Goal: Transaction & Acquisition: Book appointment/travel/reservation

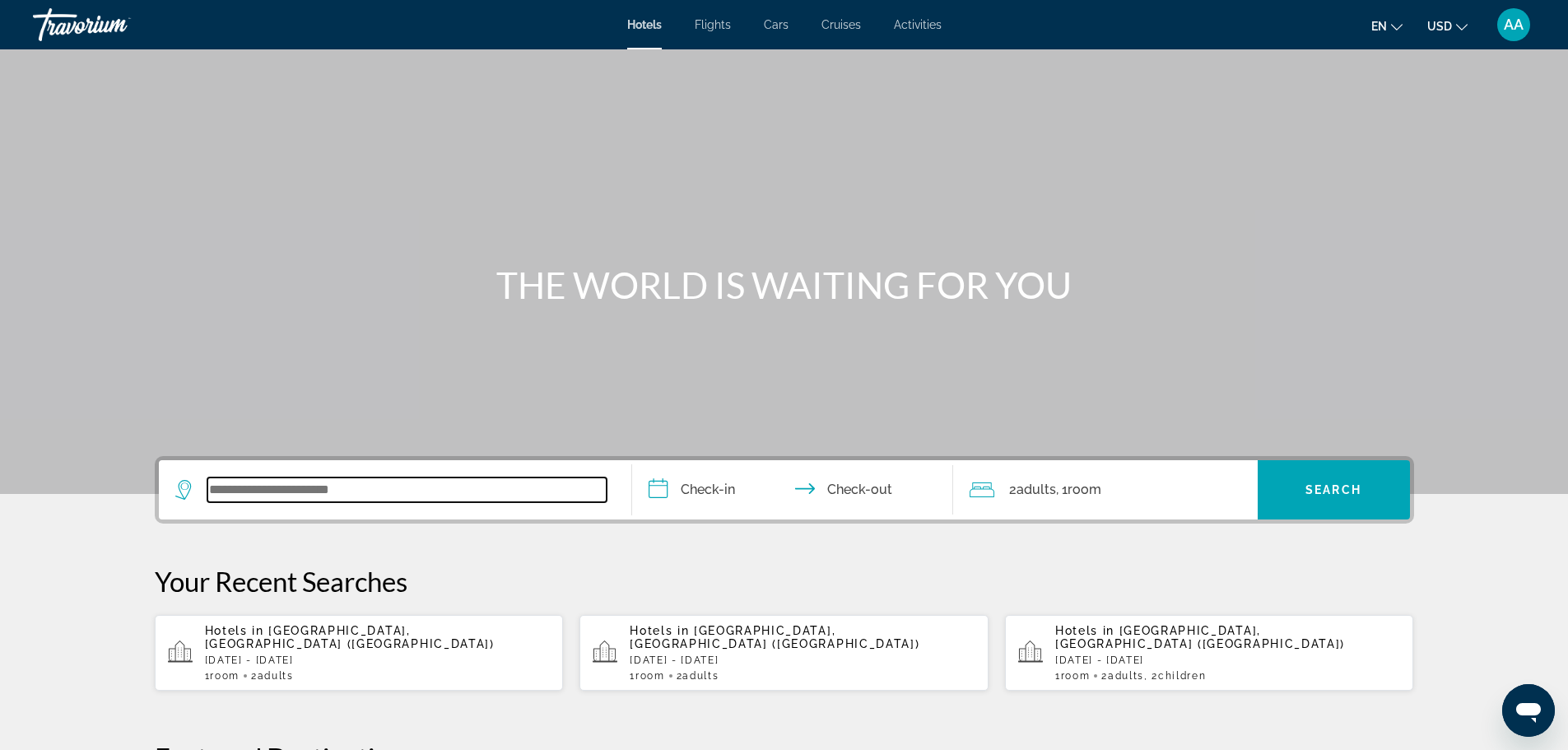
click at [393, 489] on input "Search widget" at bounding box center [407, 490] width 399 height 25
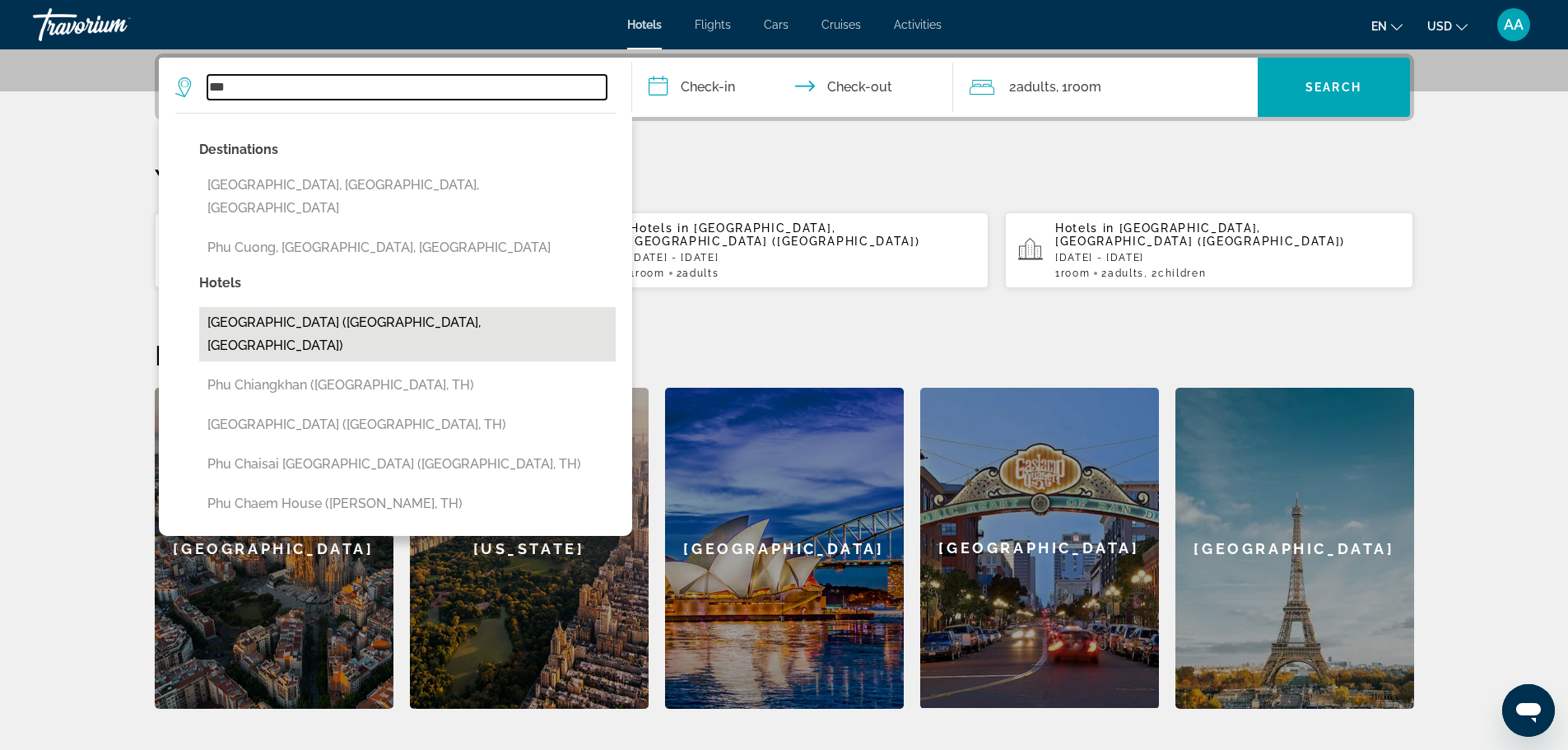
scroll to position [485, 0]
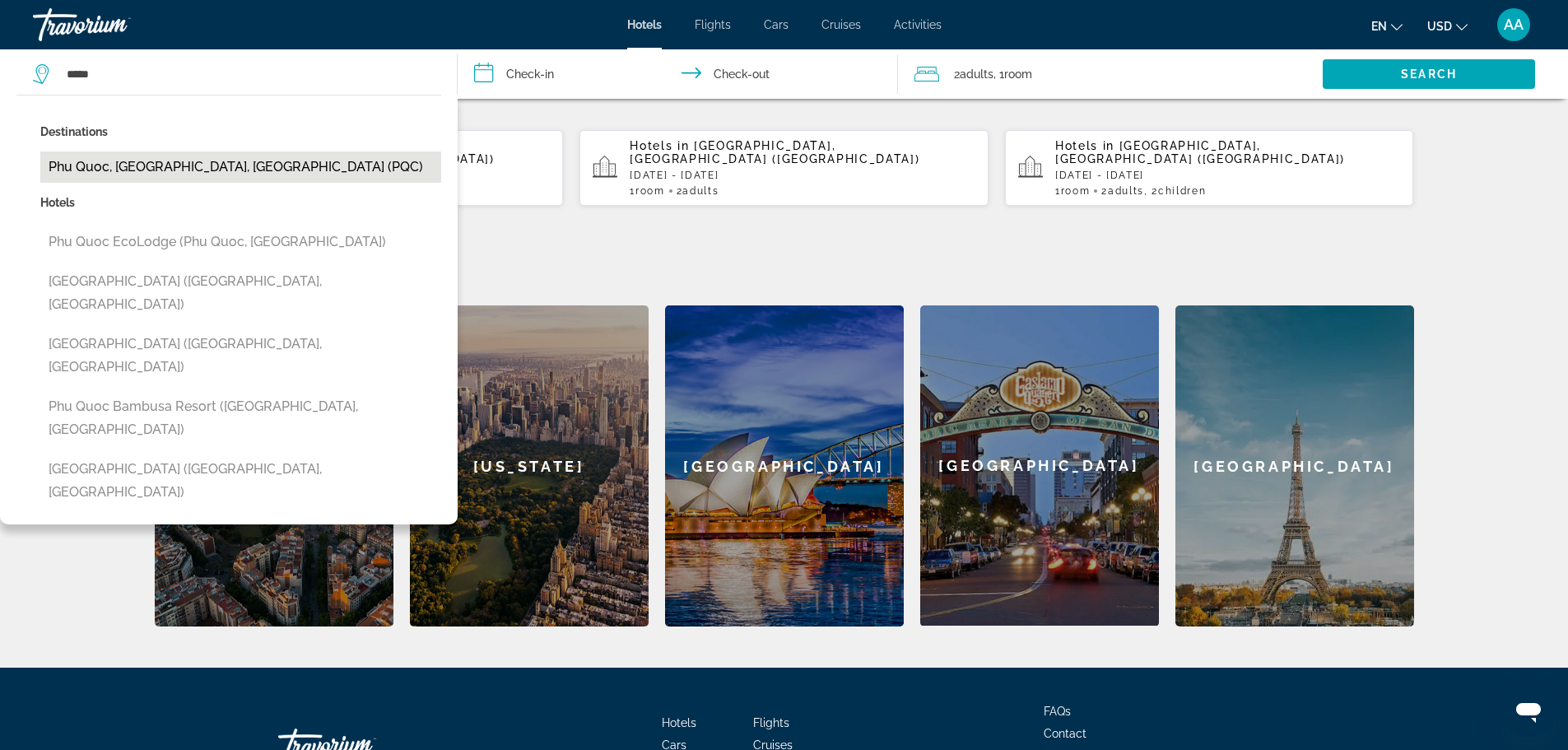
click at [143, 167] on button "Phu Quoc, [GEOGRAPHIC_DATA], [GEOGRAPHIC_DATA] (PQC)" at bounding box center [241, 167] width 401 height 31
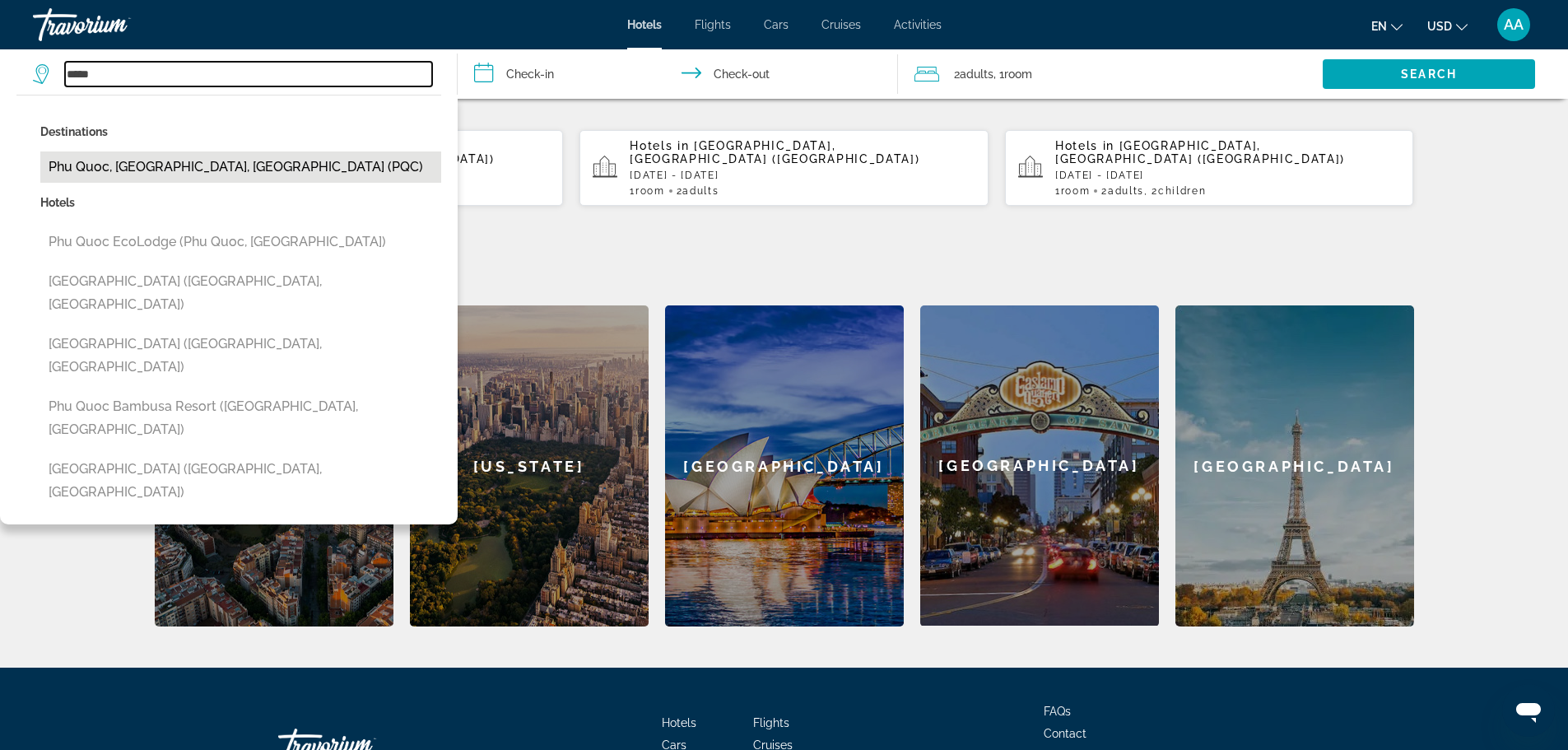
type input "**********"
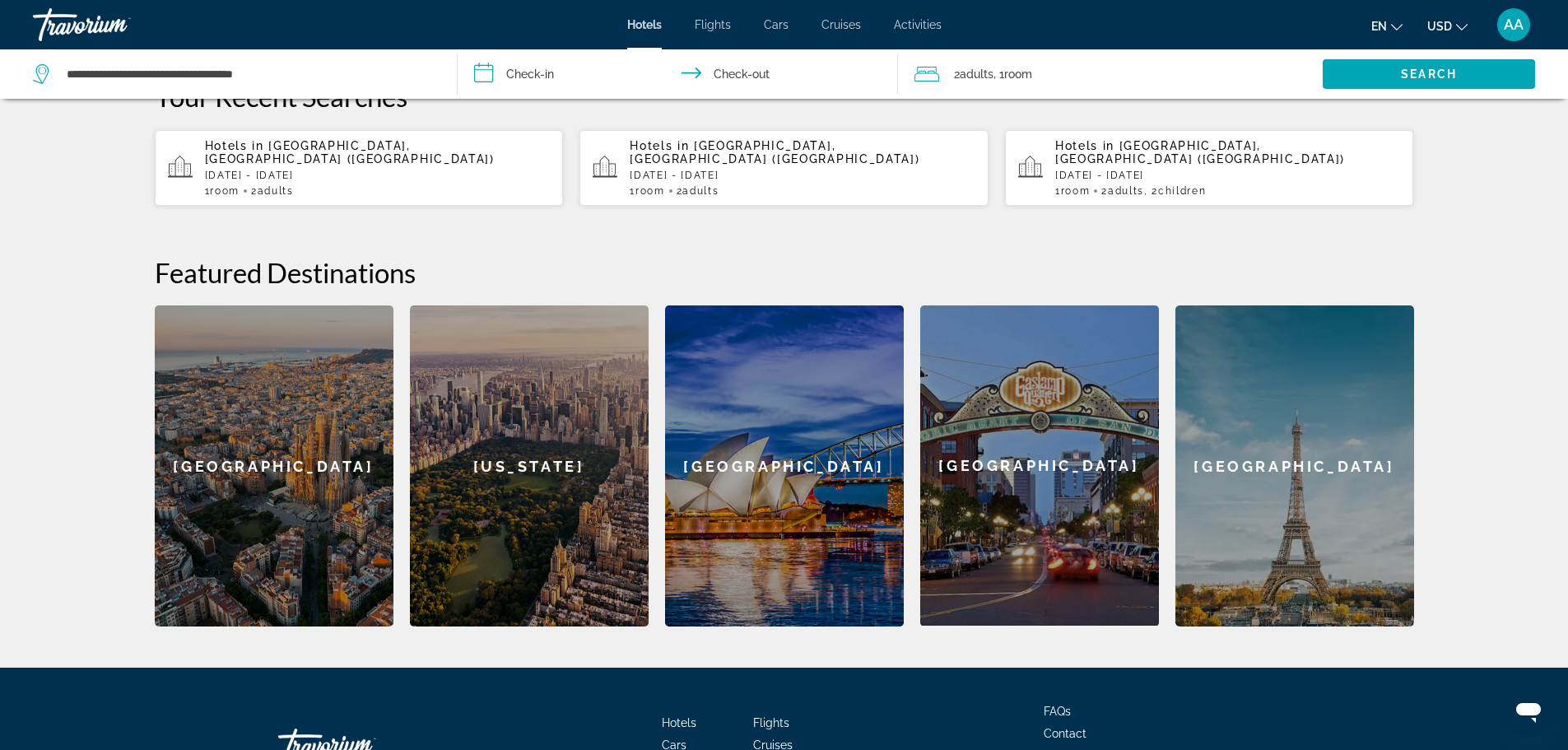
click at [572, 61] on input "**********" at bounding box center [681, 76] width 448 height 55
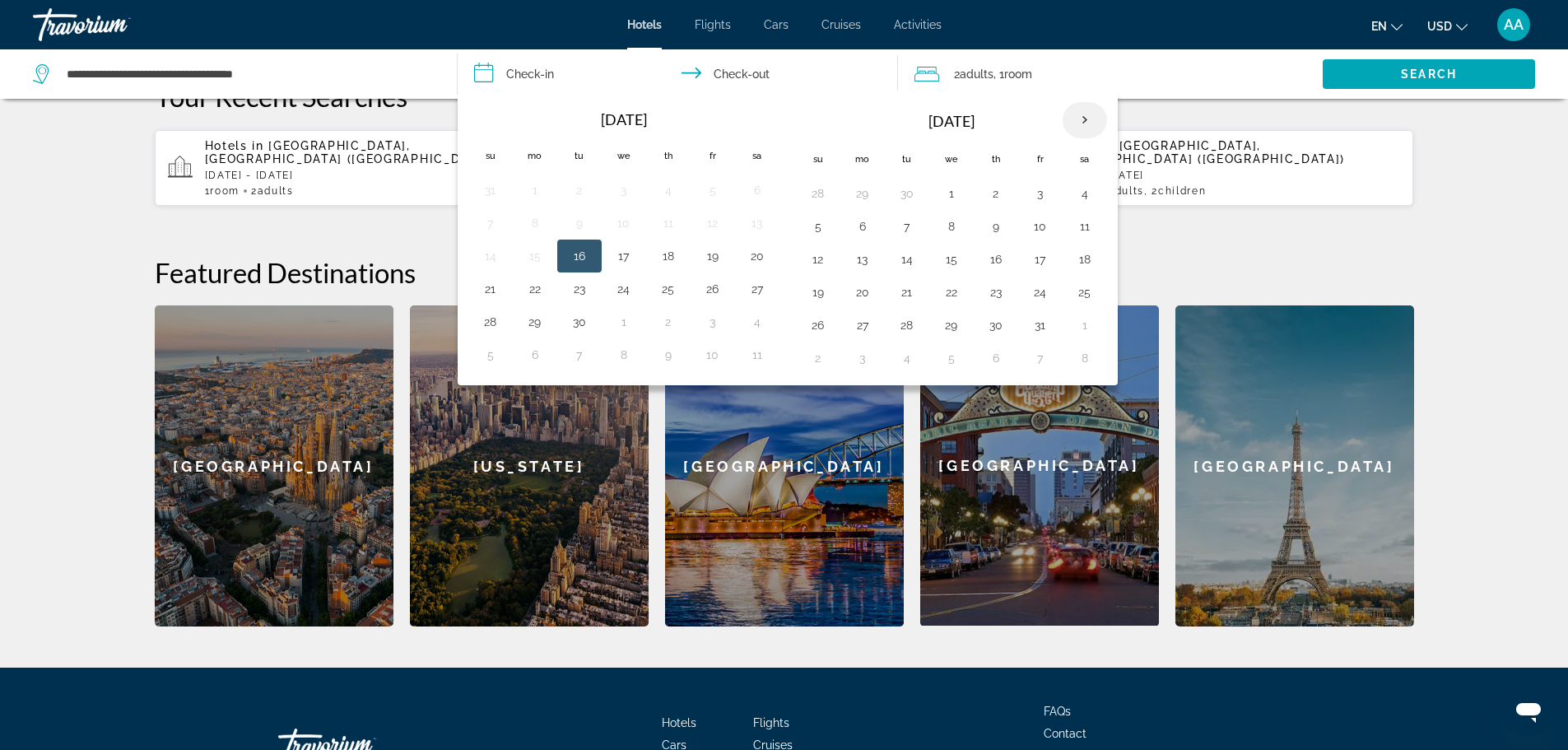
click at [1082, 116] on th "Next month" at bounding box center [1084, 120] width 44 height 36
click at [995, 229] on button "6" at bounding box center [996, 226] width 26 height 23
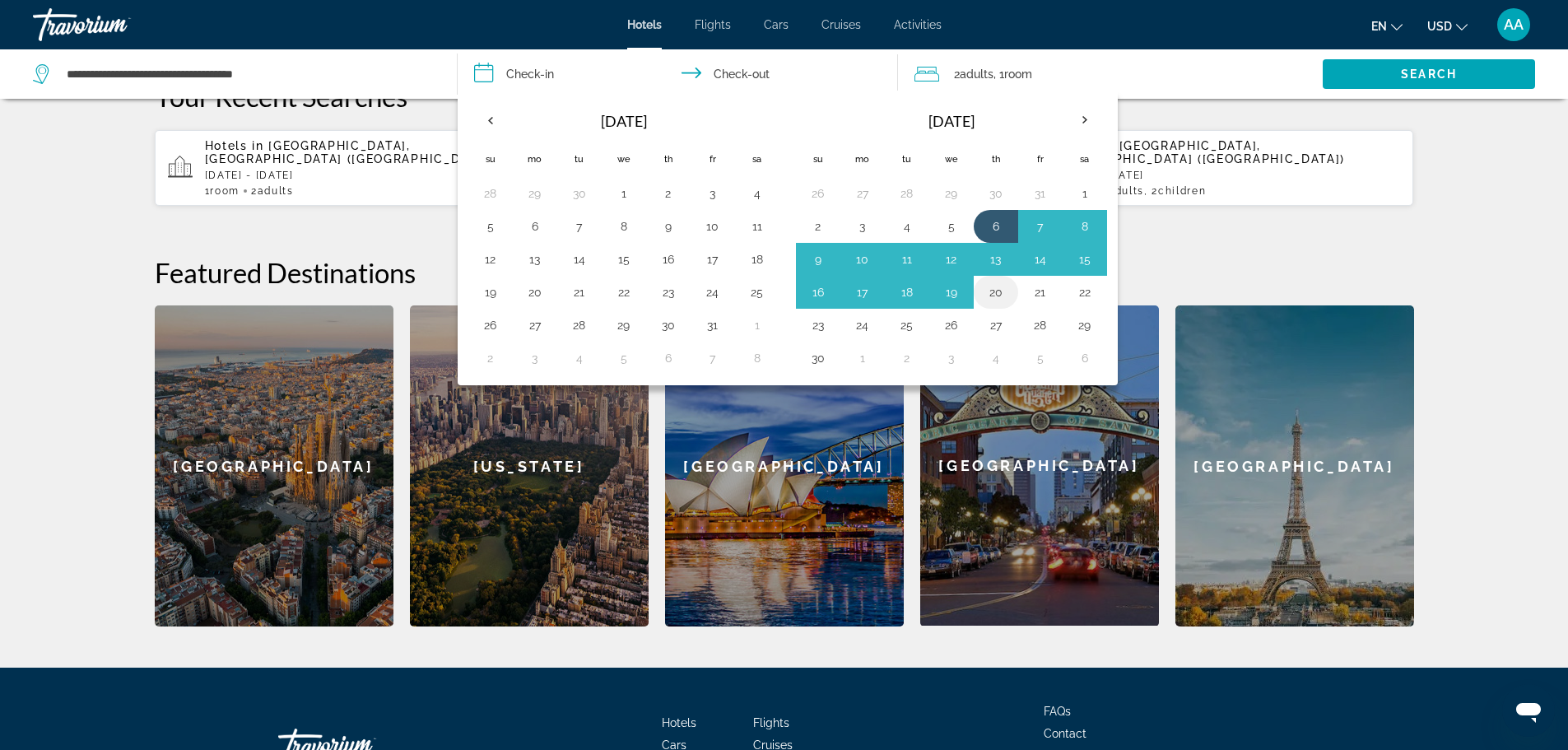
click at [996, 293] on button "20" at bounding box center [996, 292] width 26 height 23
type input "**********"
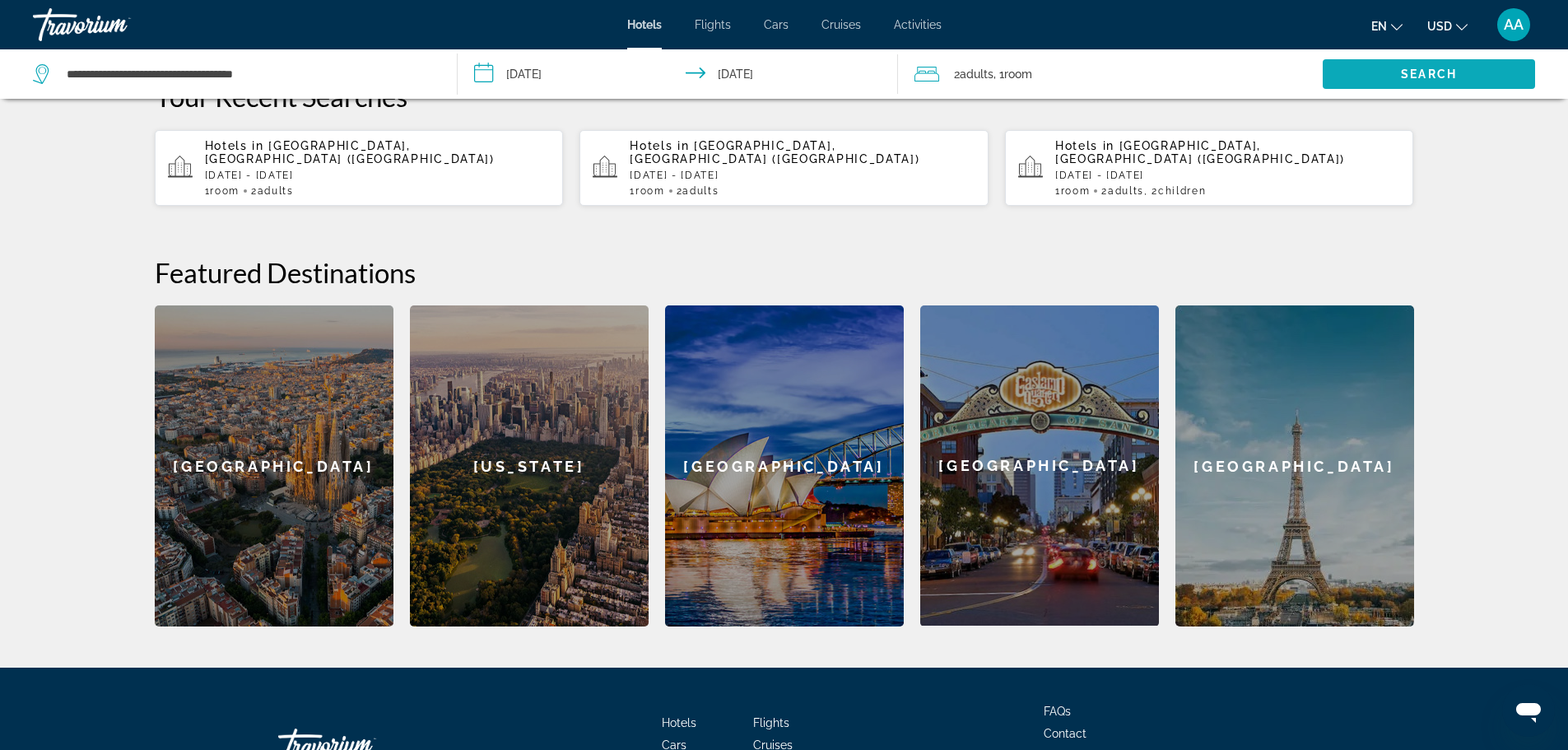
click at [1415, 71] on span "Search" at bounding box center [1428, 75] width 56 height 13
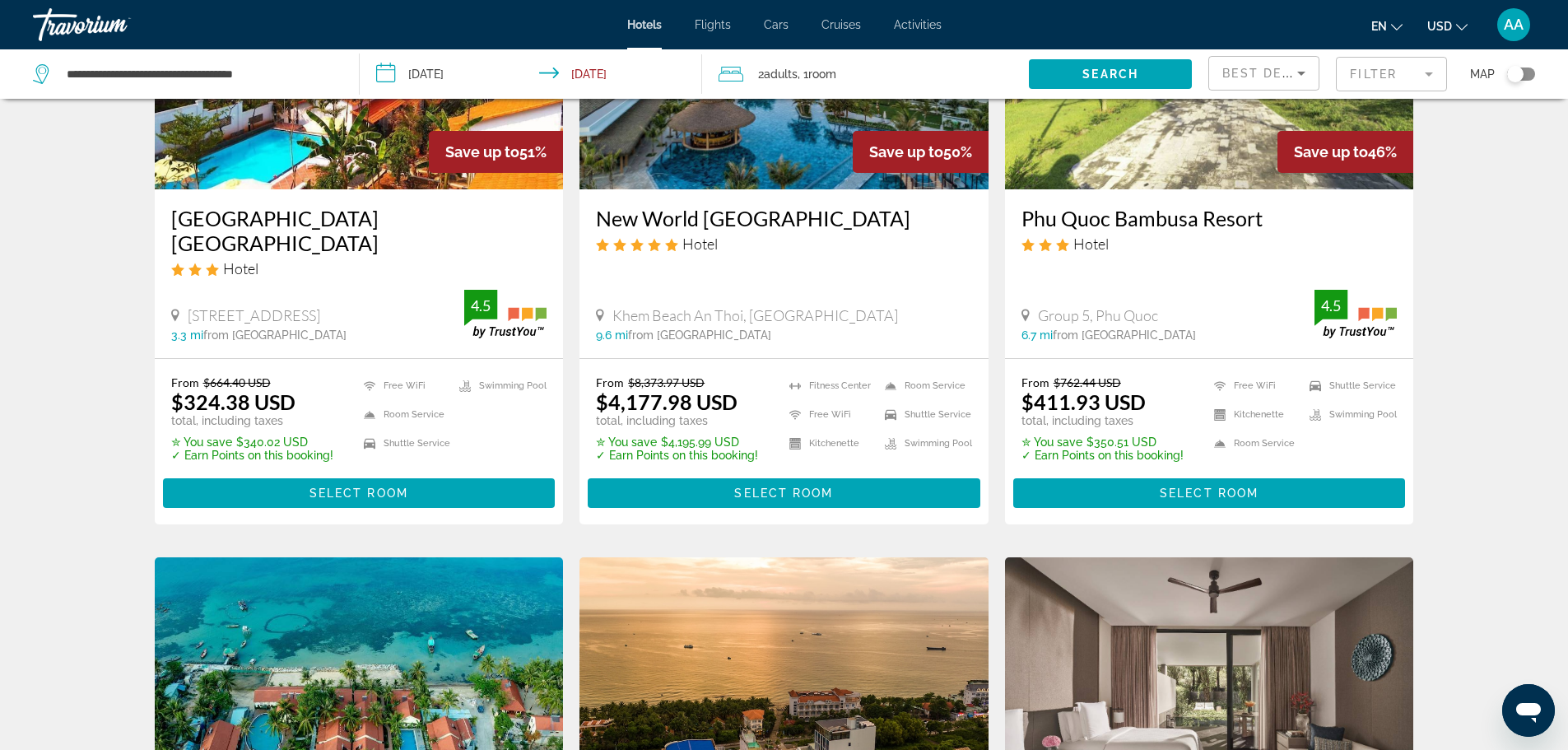
scroll to position [823, 0]
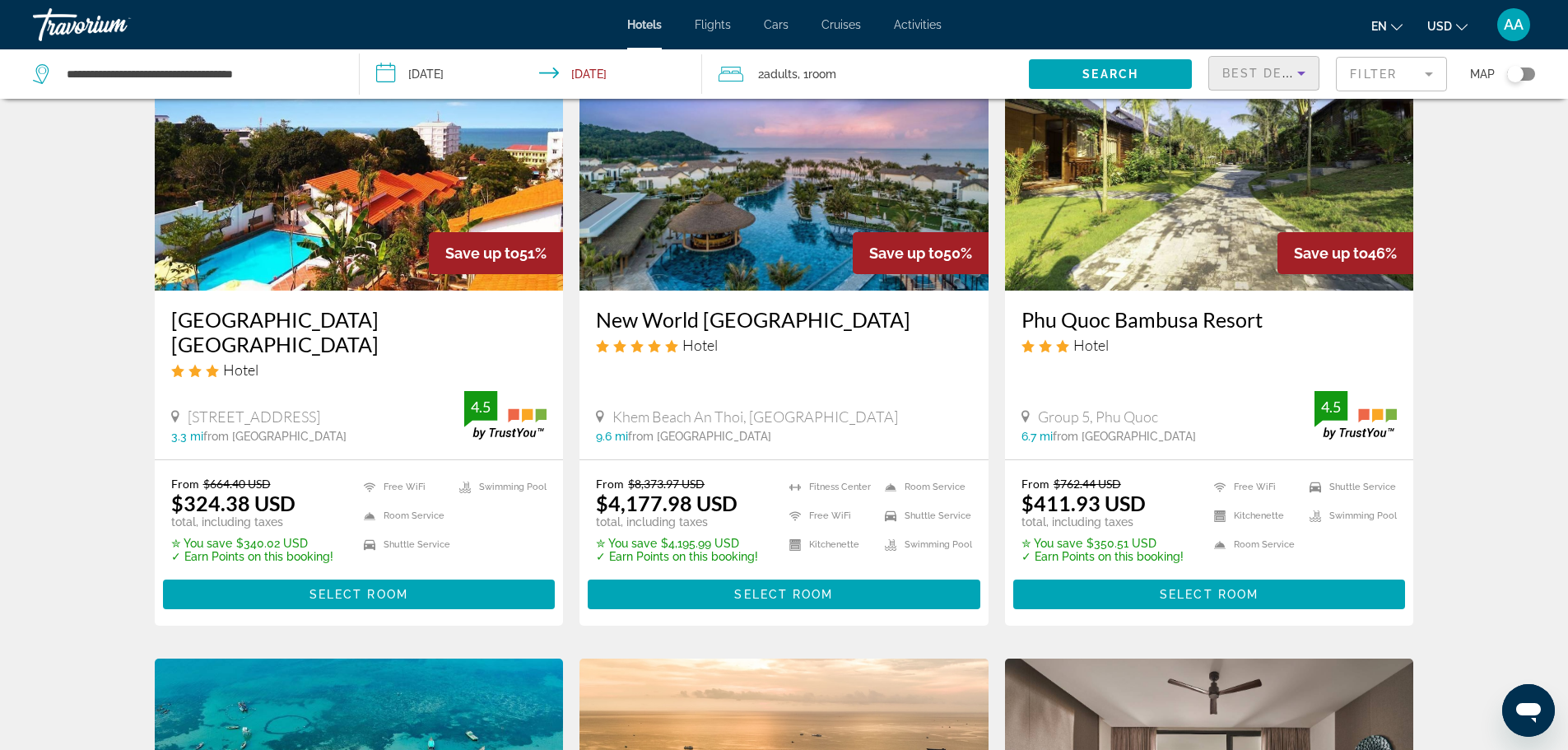
click at [1241, 75] on span "Best Deals" at bounding box center [1264, 74] width 86 height 13
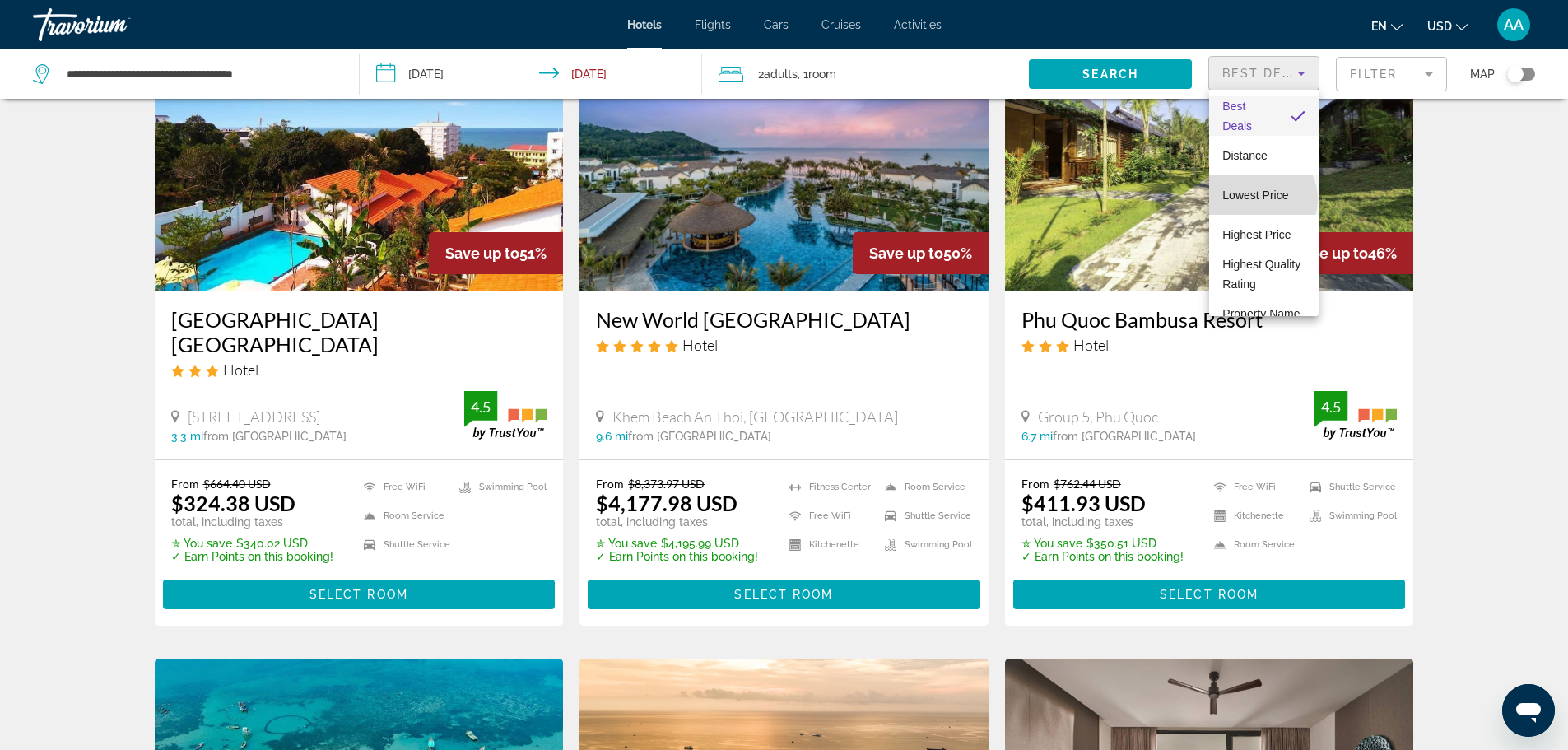
click at [1260, 199] on span "Lowest Price" at bounding box center [1255, 195] width 66 height 13
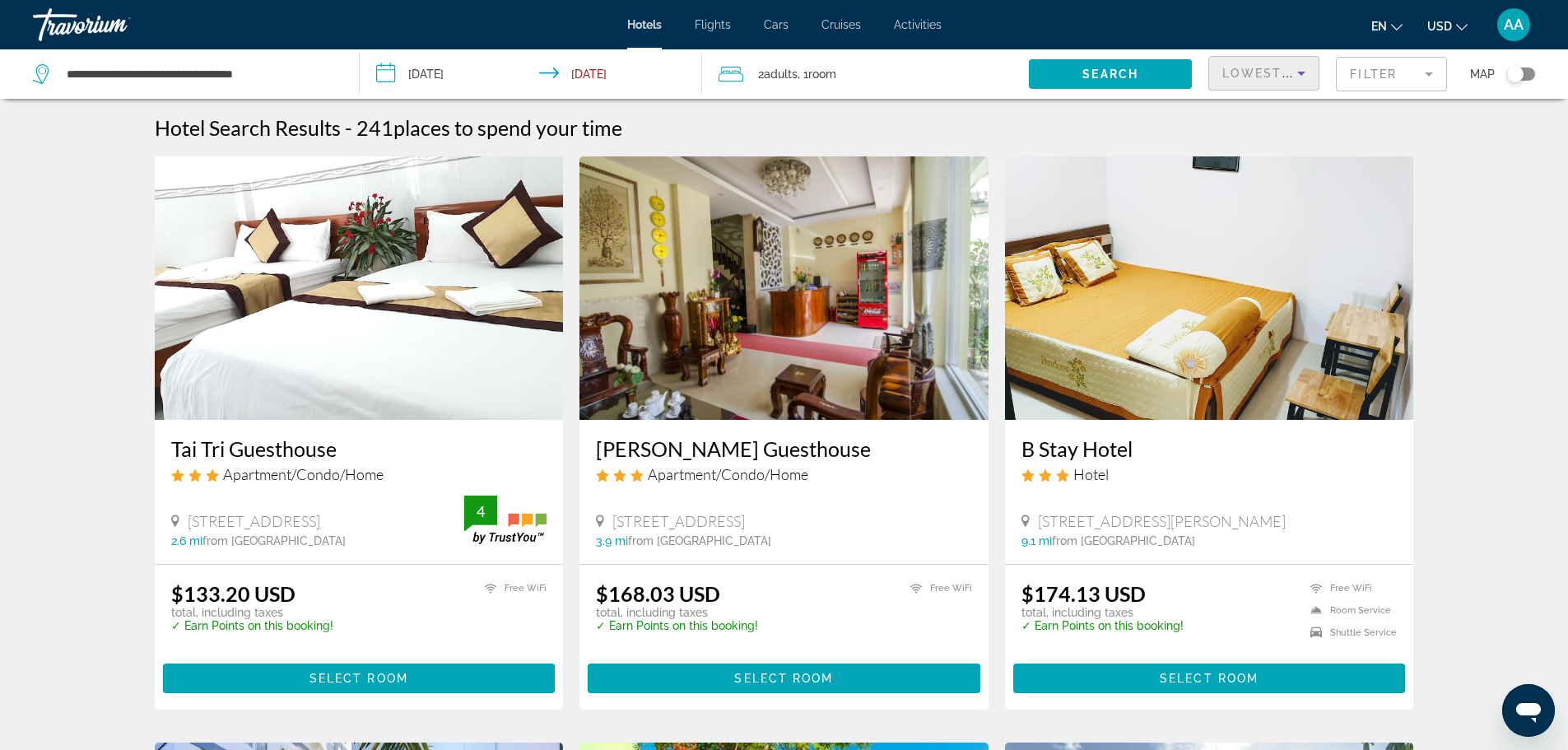
click at [1284, 78] on span "Lowest Price" at bounding box center [1275, 74] width 106 height 13
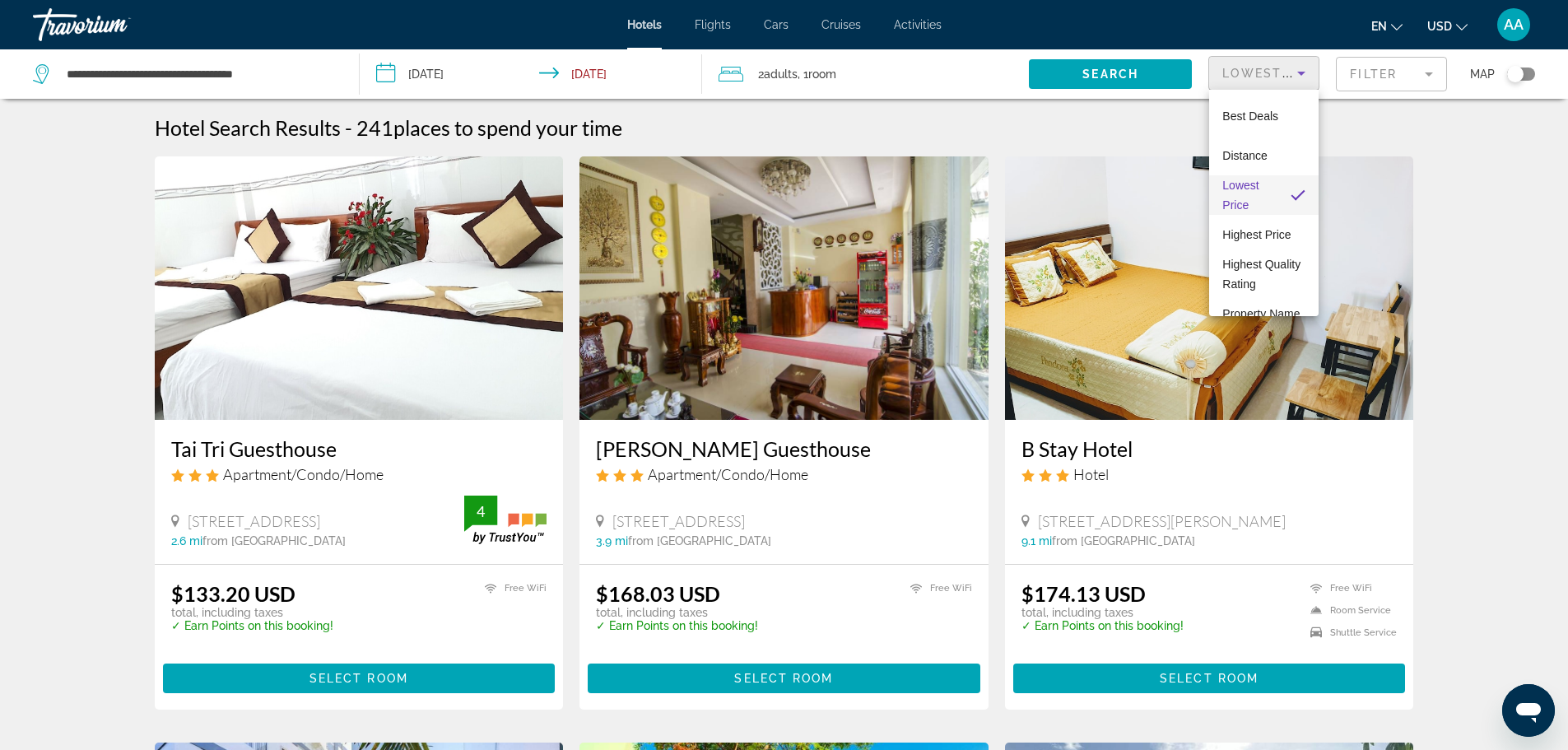
click at [1377, 73] on div at bounding box center [784, 375] width 1568 height 750
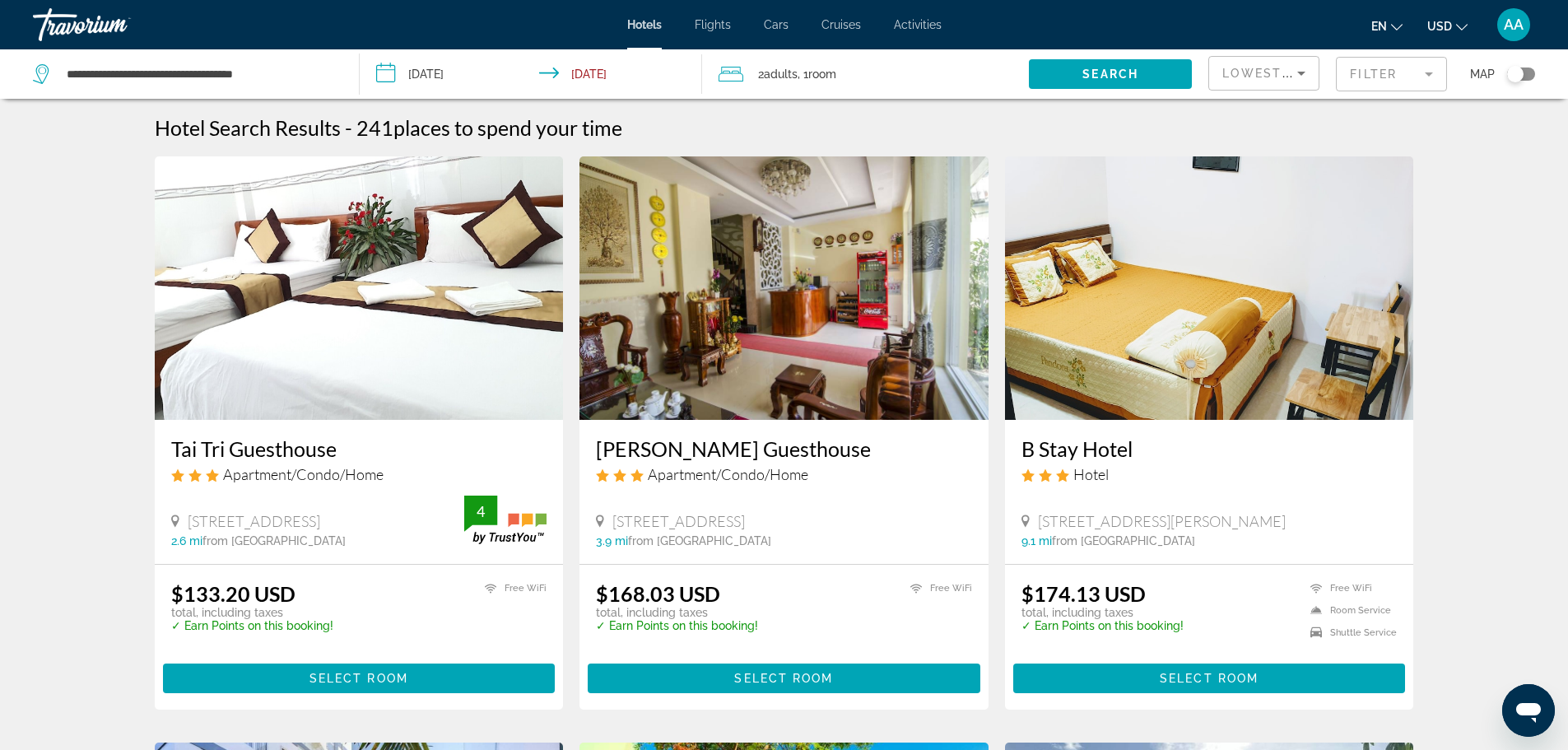
click at [1375, 75] on mat-form-field "Filter" at bounding box center [1392, 74] width 111 height 35
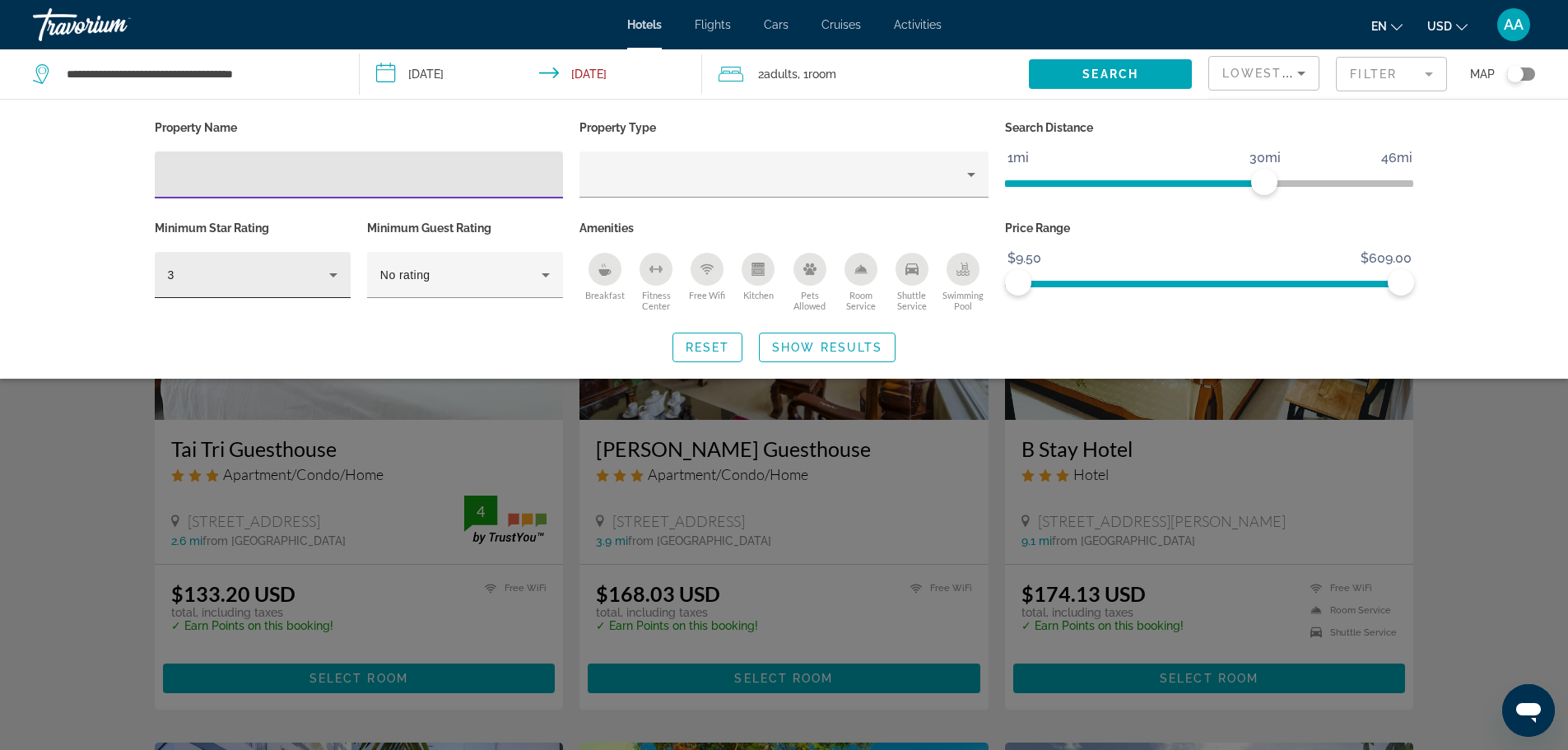
click at [196, 274] on div "3" at bounding box center [248, 275] width 161 height 20
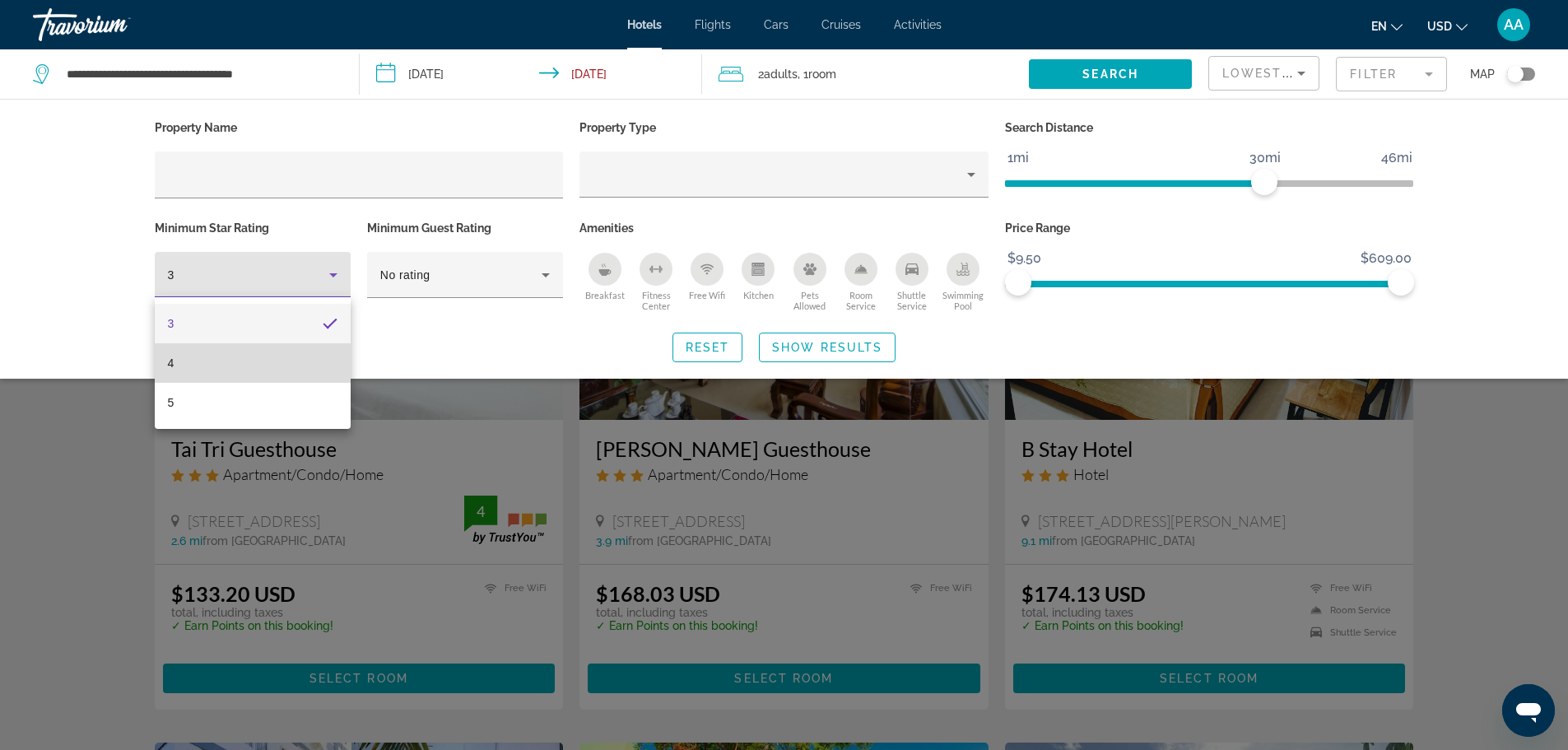
click at [202, 371] on mat-option "4" at bounding box center [253, 363] width 196 height 40
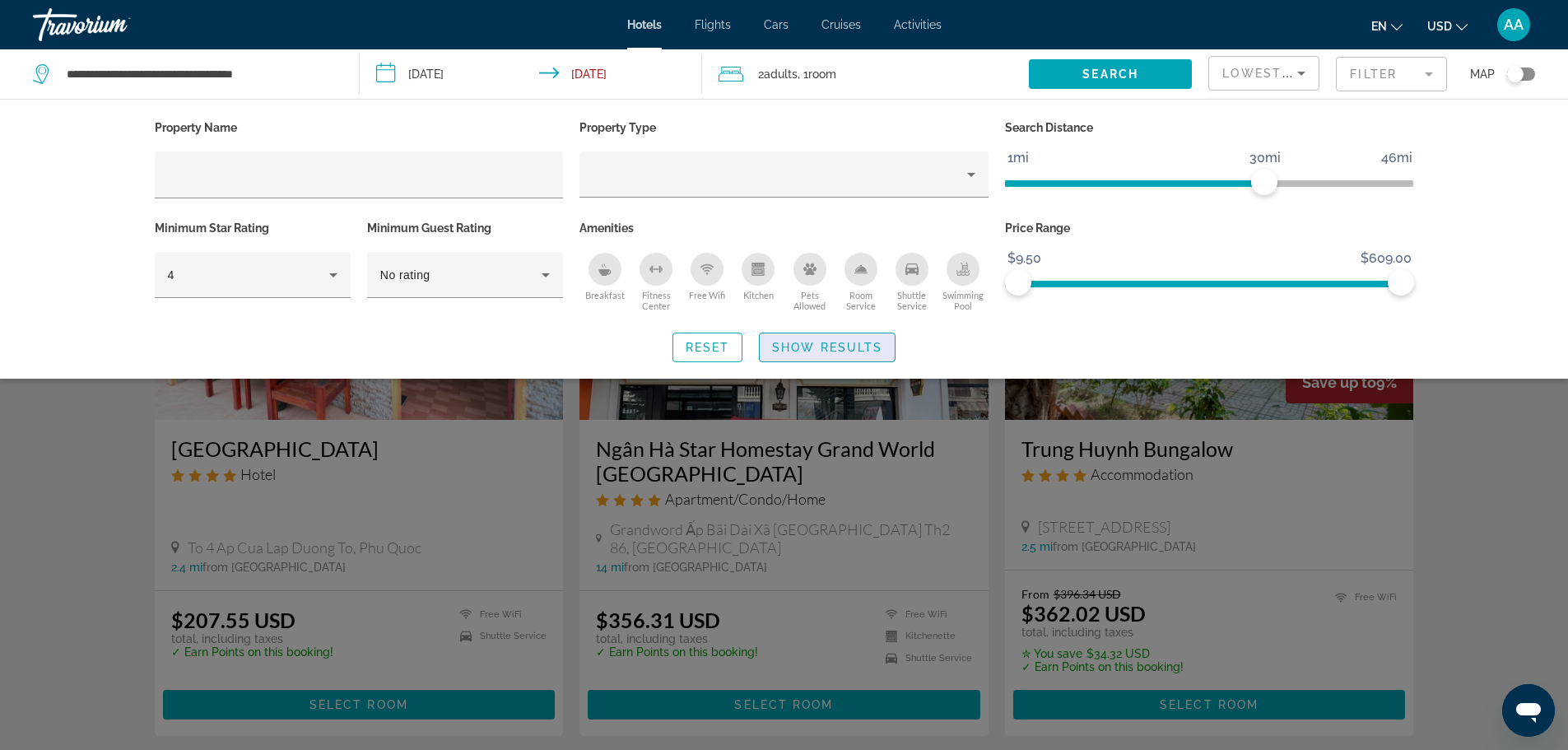
click at [826, 349] on span "Show Results" at bounding box center [826, 347] width 110 height 13
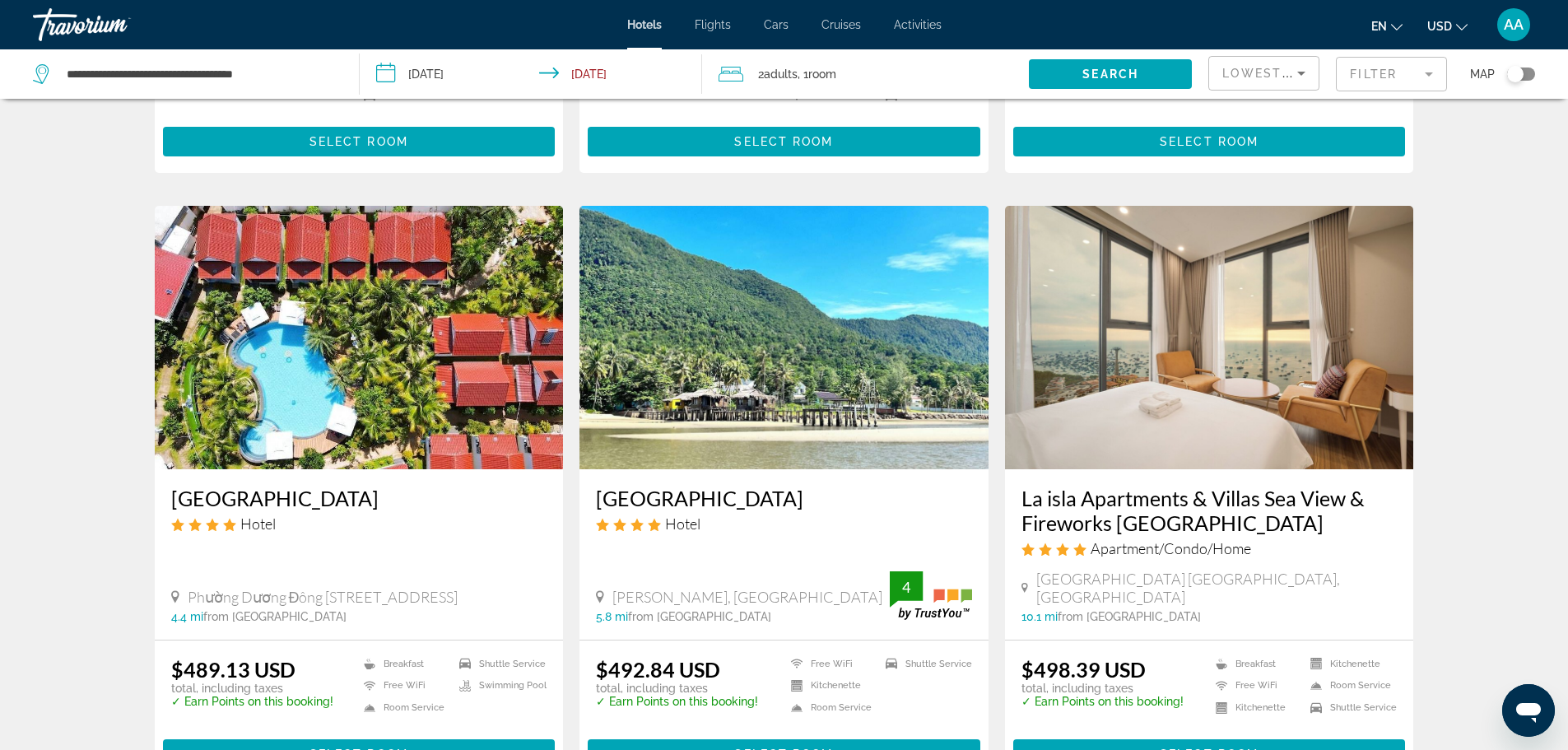
scroll to position [1892, 0]
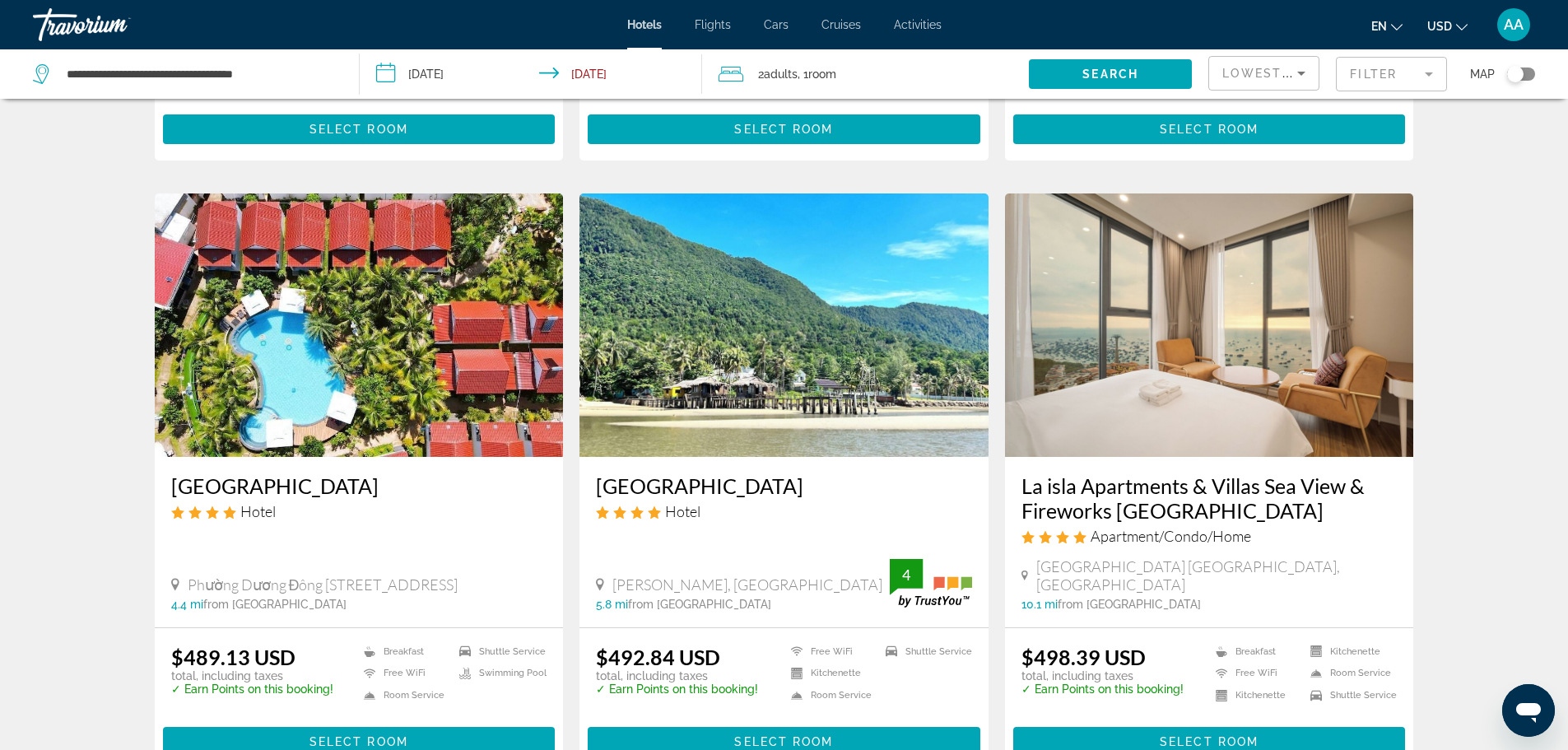
click at [341, 274] on img "Main content" at bounding box center [359, 325] width 409 height 263
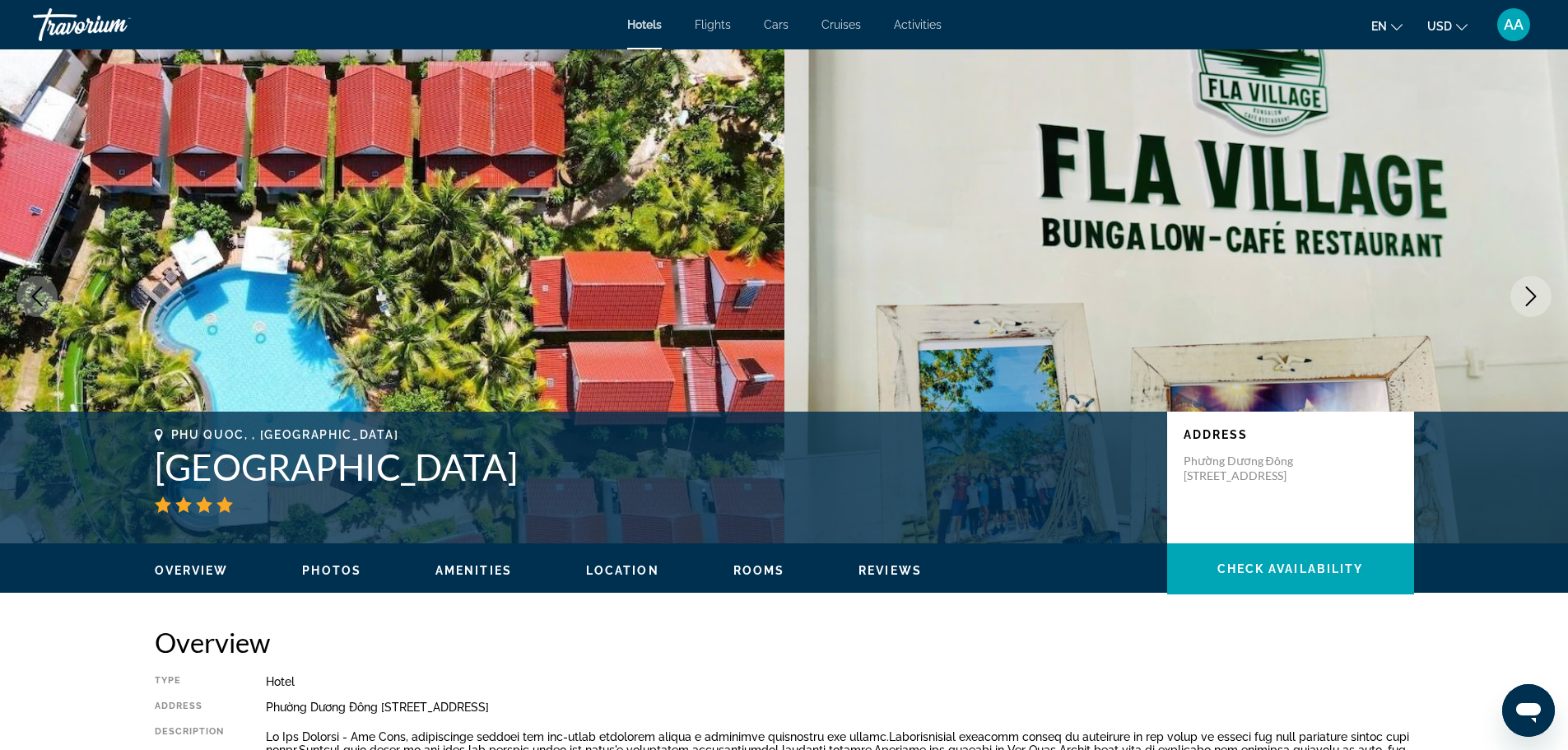
click at [1526, 305] on icon "Next image" at bounding box center [1530, 296] width 10 height 20
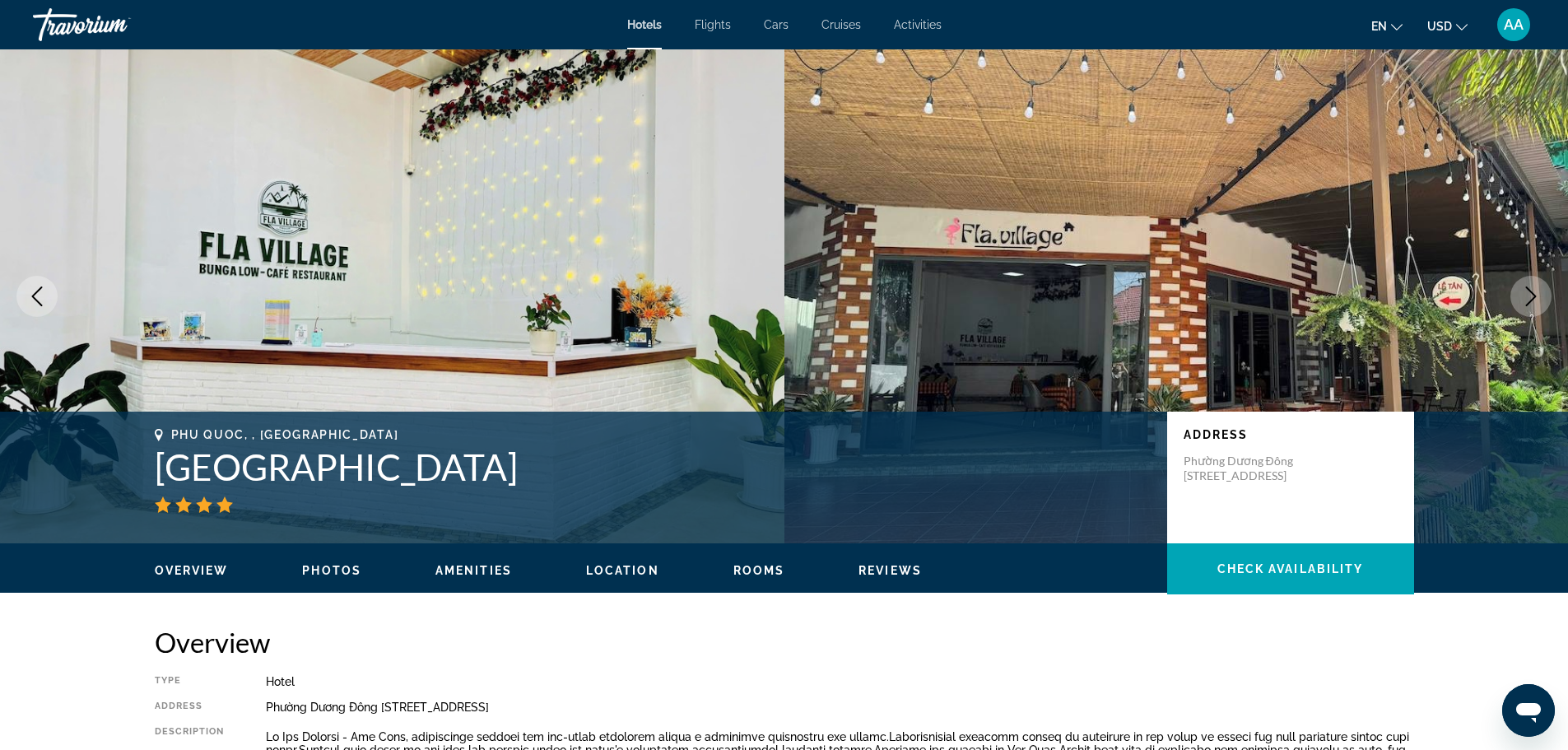
click at [1526, 305] on icon "Next image" at bounding box center [1530, 296] width 20 height 20
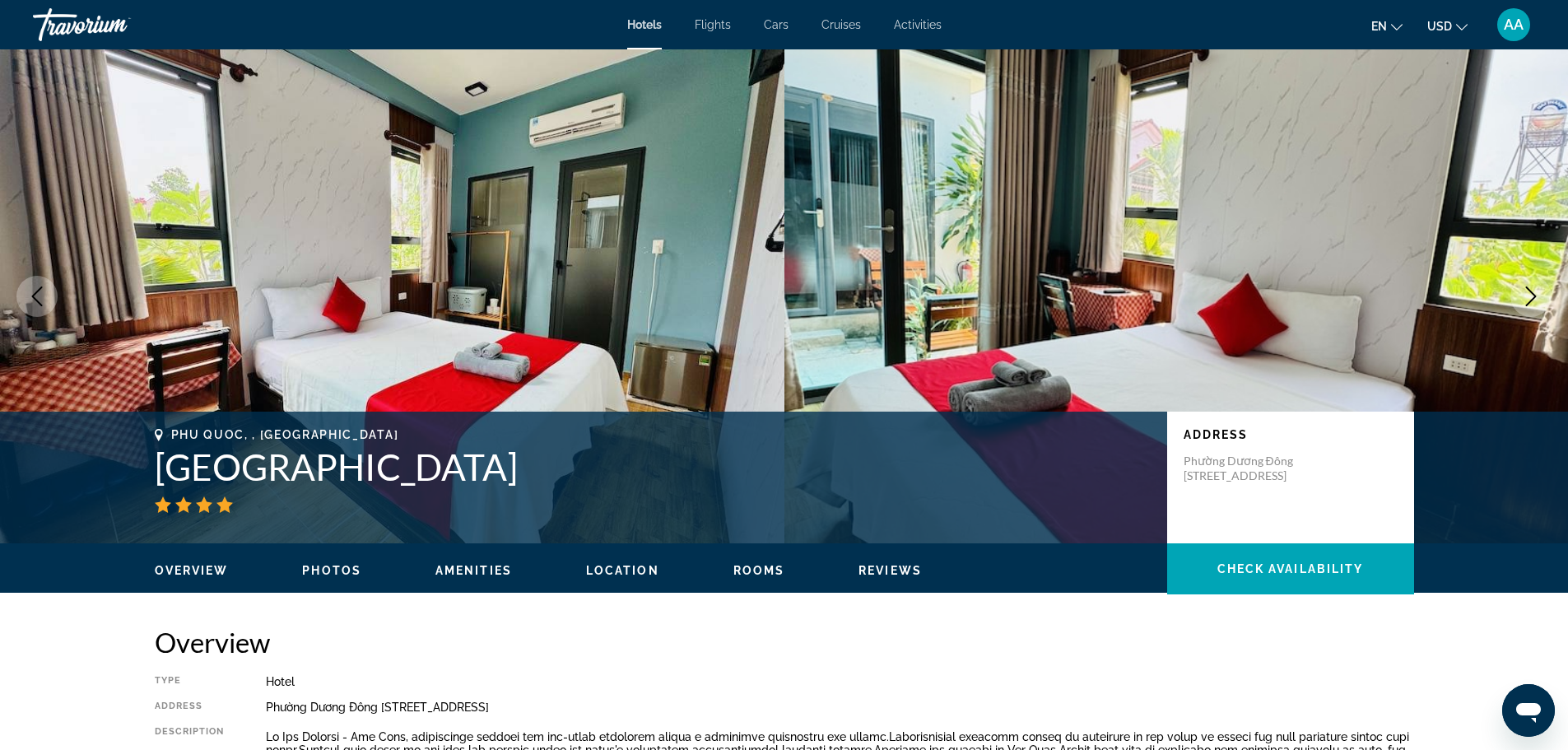
click at [1526, 305] on icon "Next image" at bounding box center [1530, 296] width 20 height 20
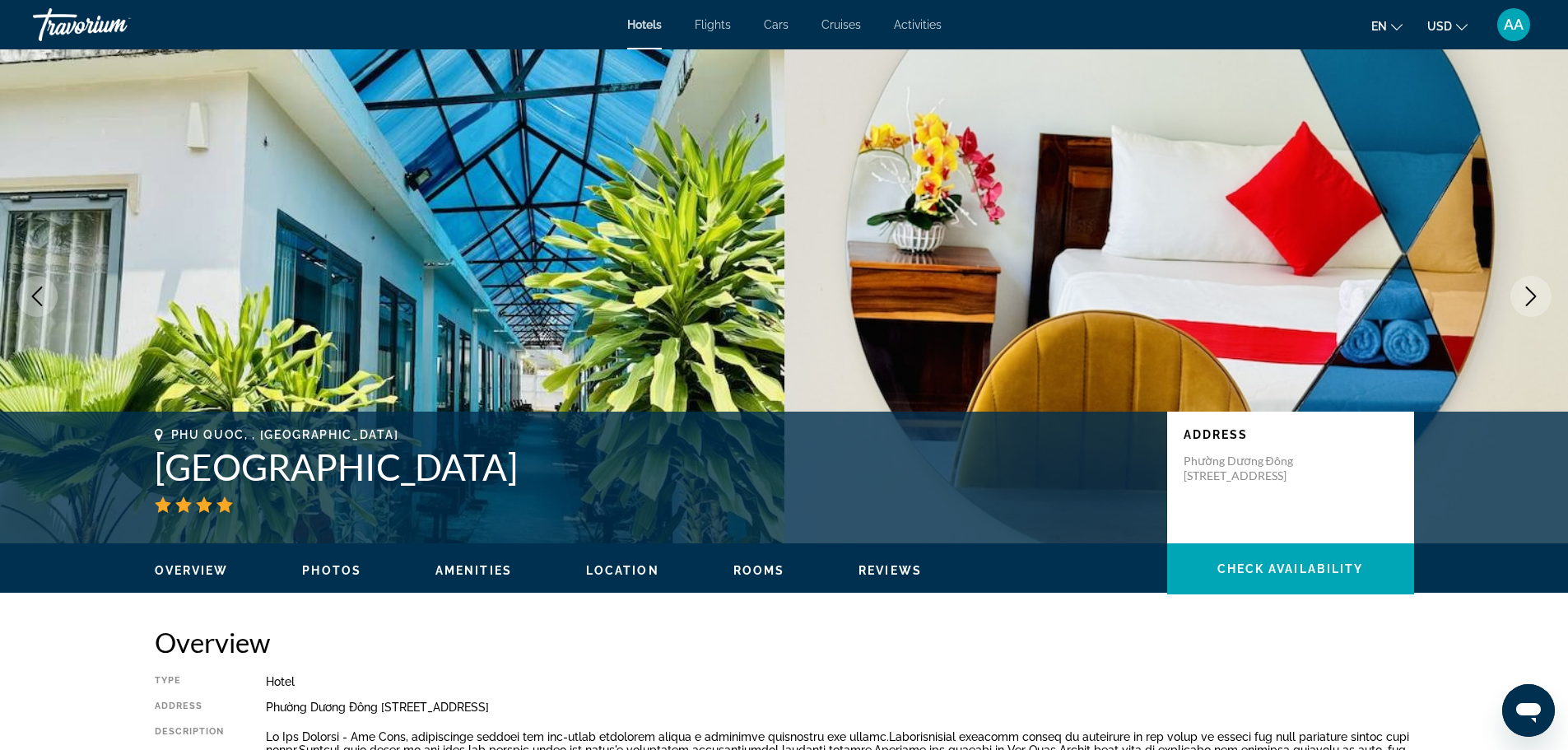
click at [1526, 305] on icon "Next image" at bounding box center [1530, 296] width 20 height 20
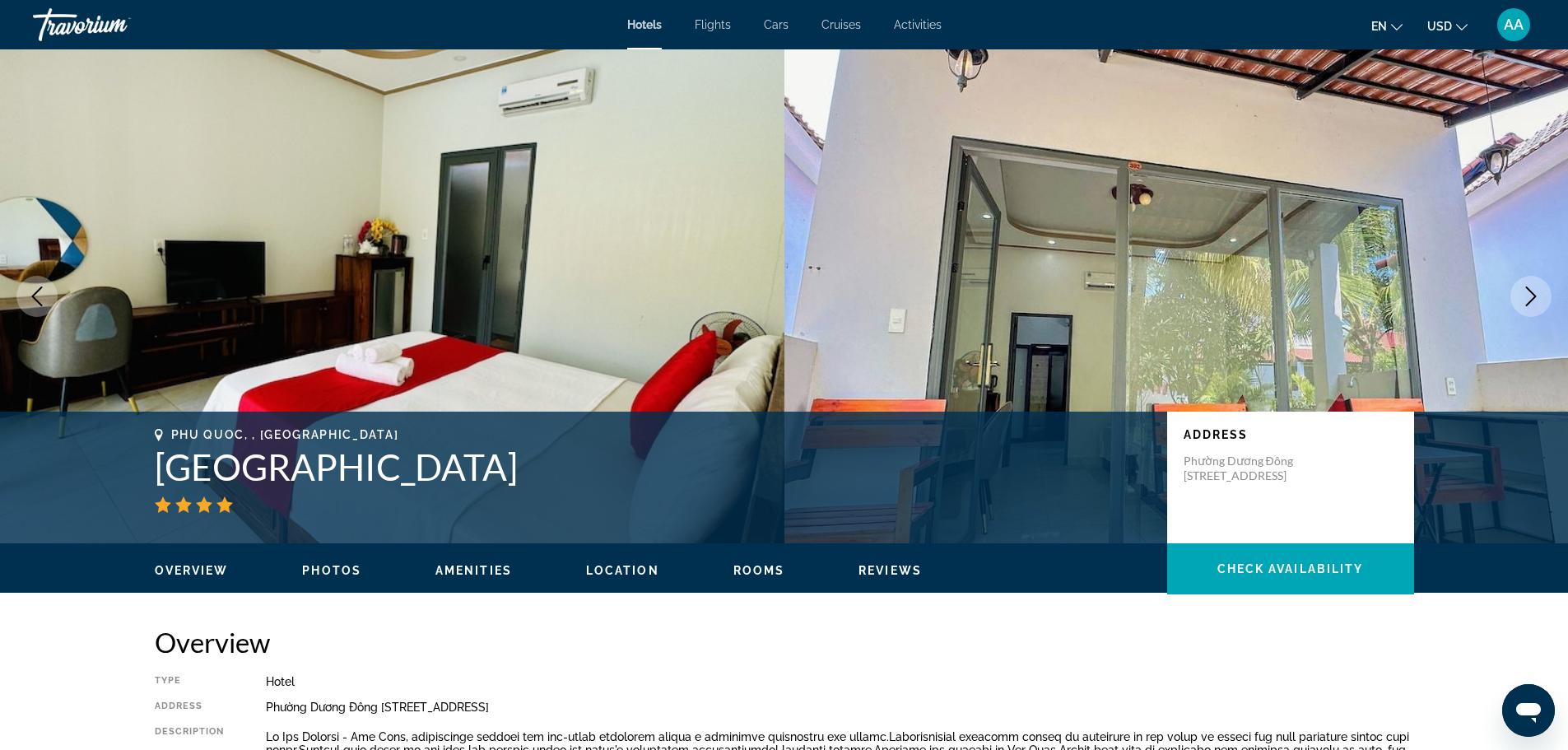
click at [1526, 305] on icon "Next image" at bounding box center [1530, 296] width 20 height 20
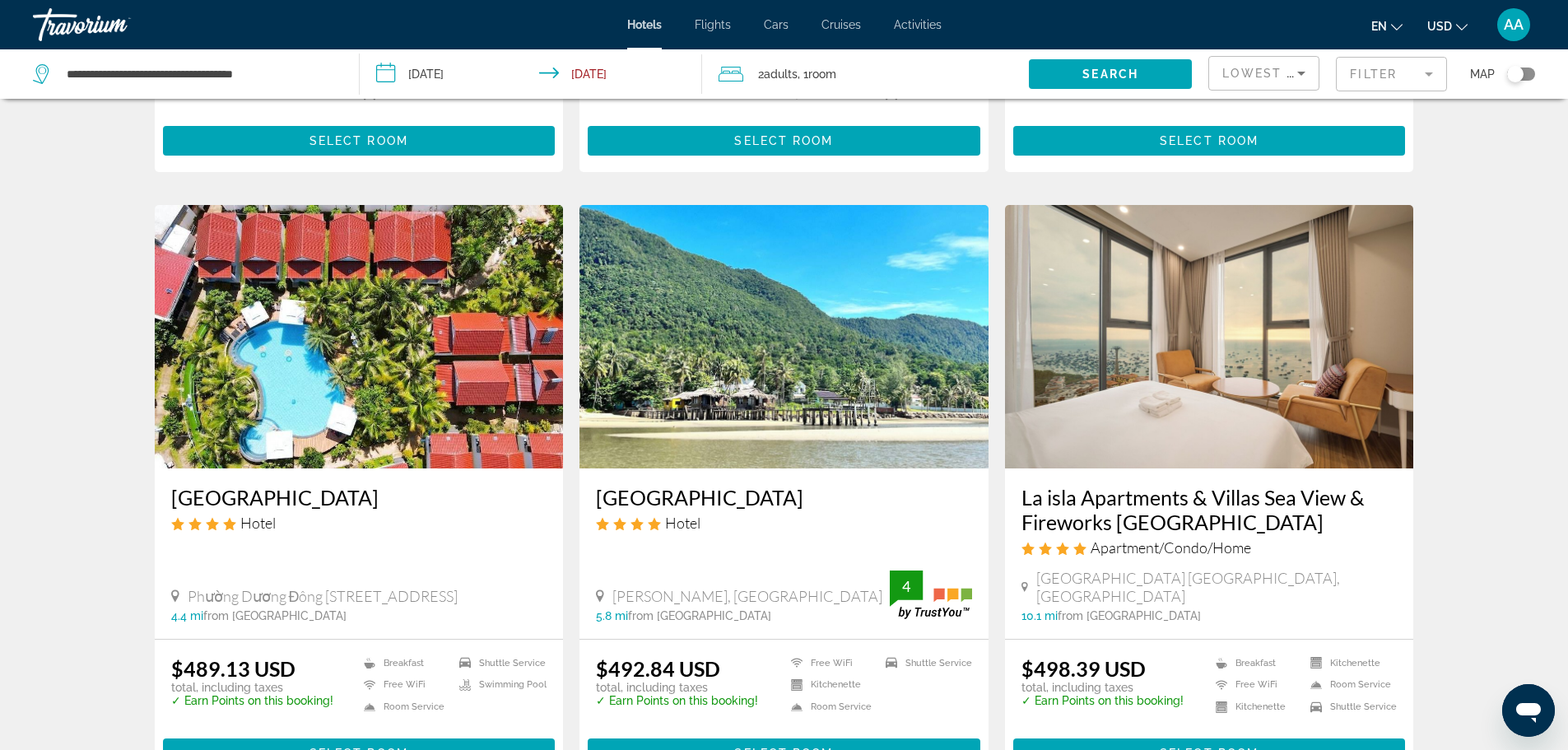
scroll to position [1892, 0]
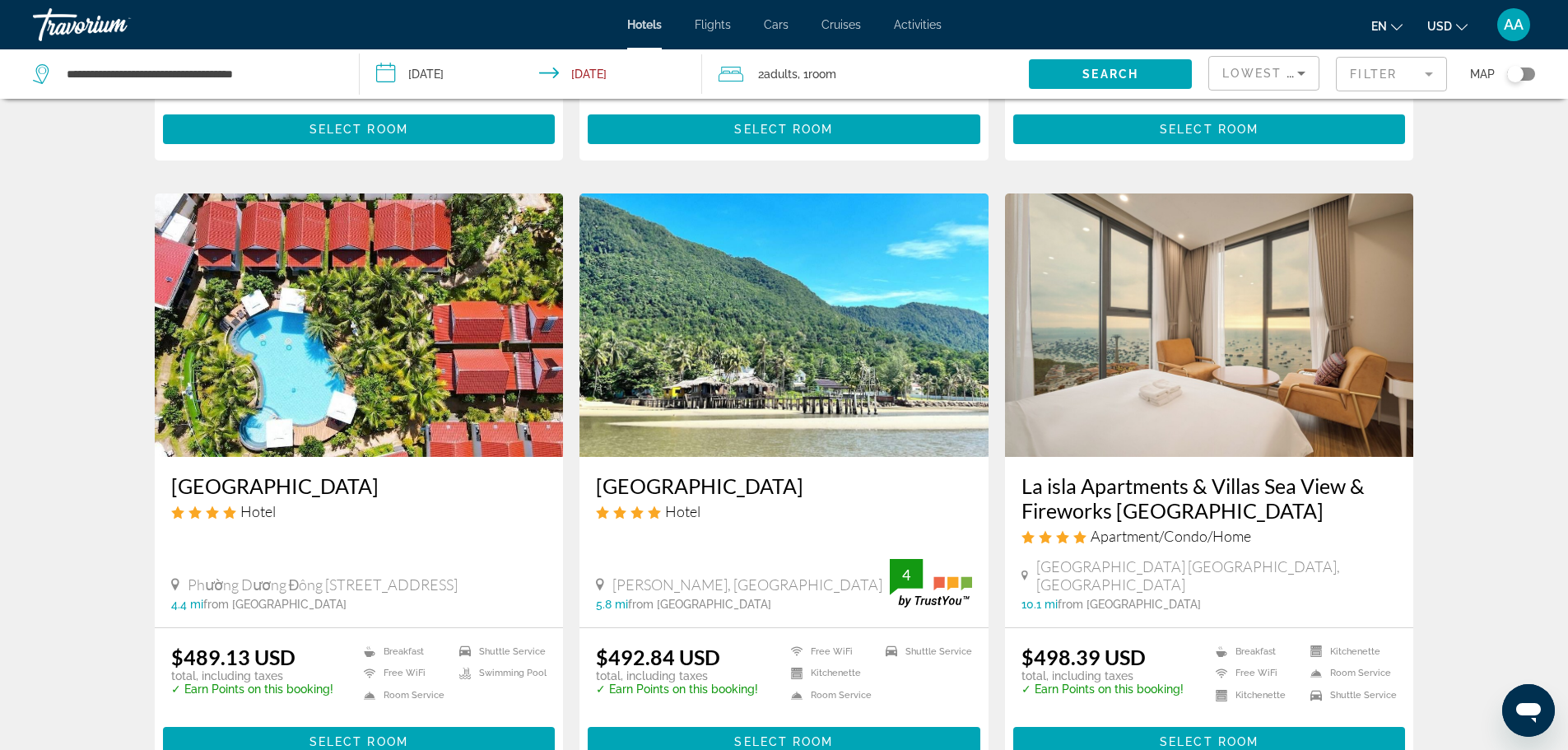
click at [797, 333] on img "Main content" at bounding box center [784, 325] width 409 height 263
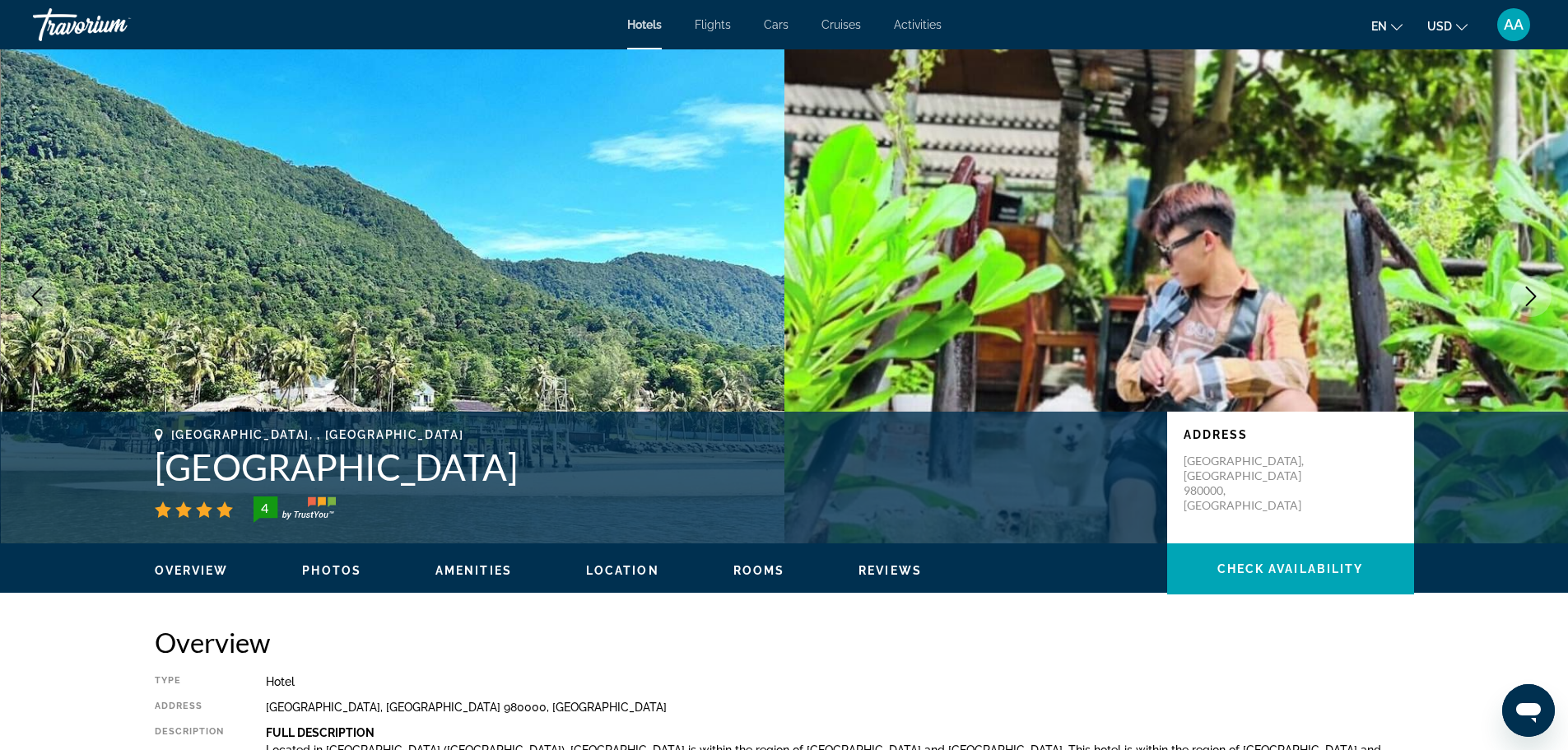
click at [1519, 293] on button "Next image" at bounding box center [1531, 296] width 42 height 42
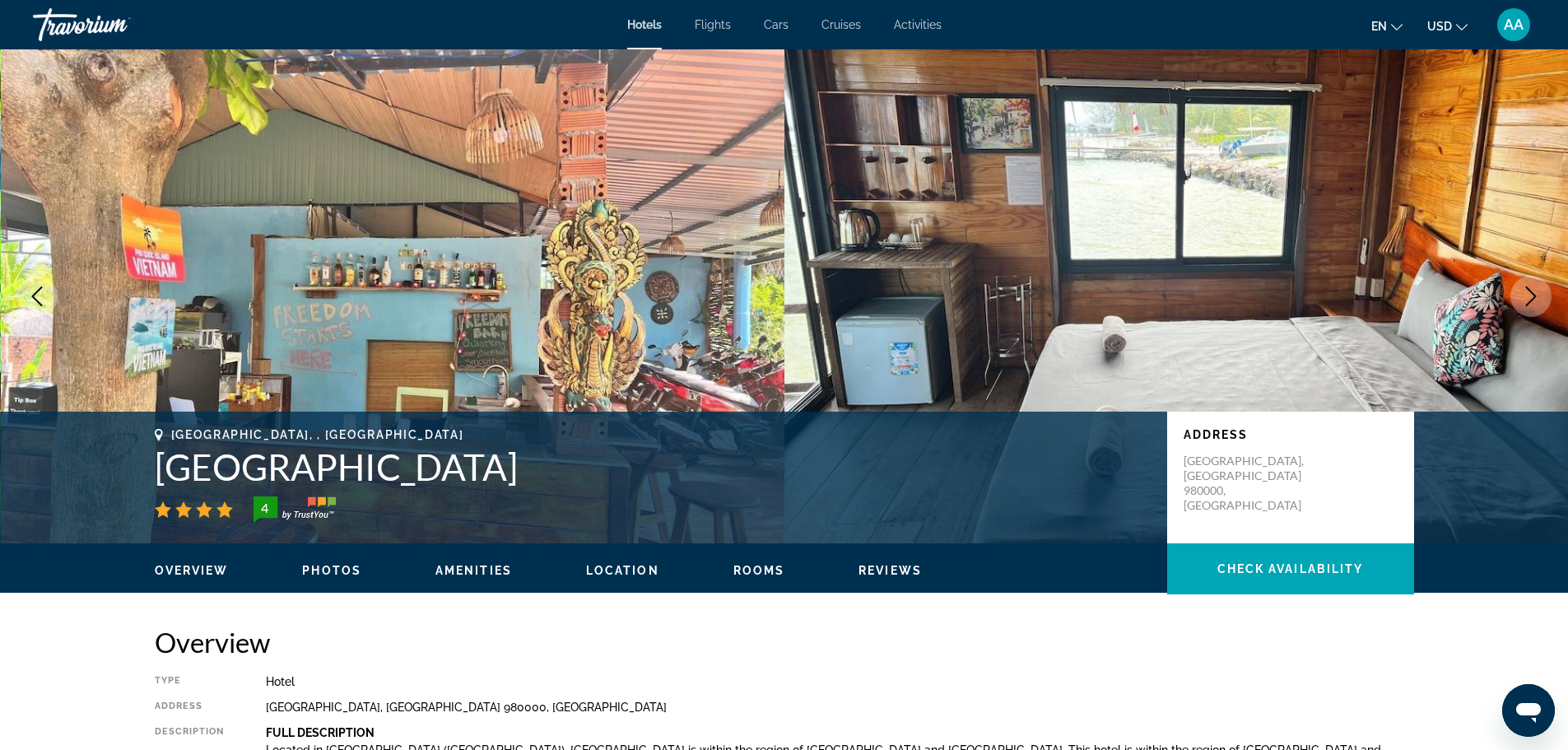
click at [1519, 293] on button "Next image" at bounding box center [1531, 296] width 42 height 42
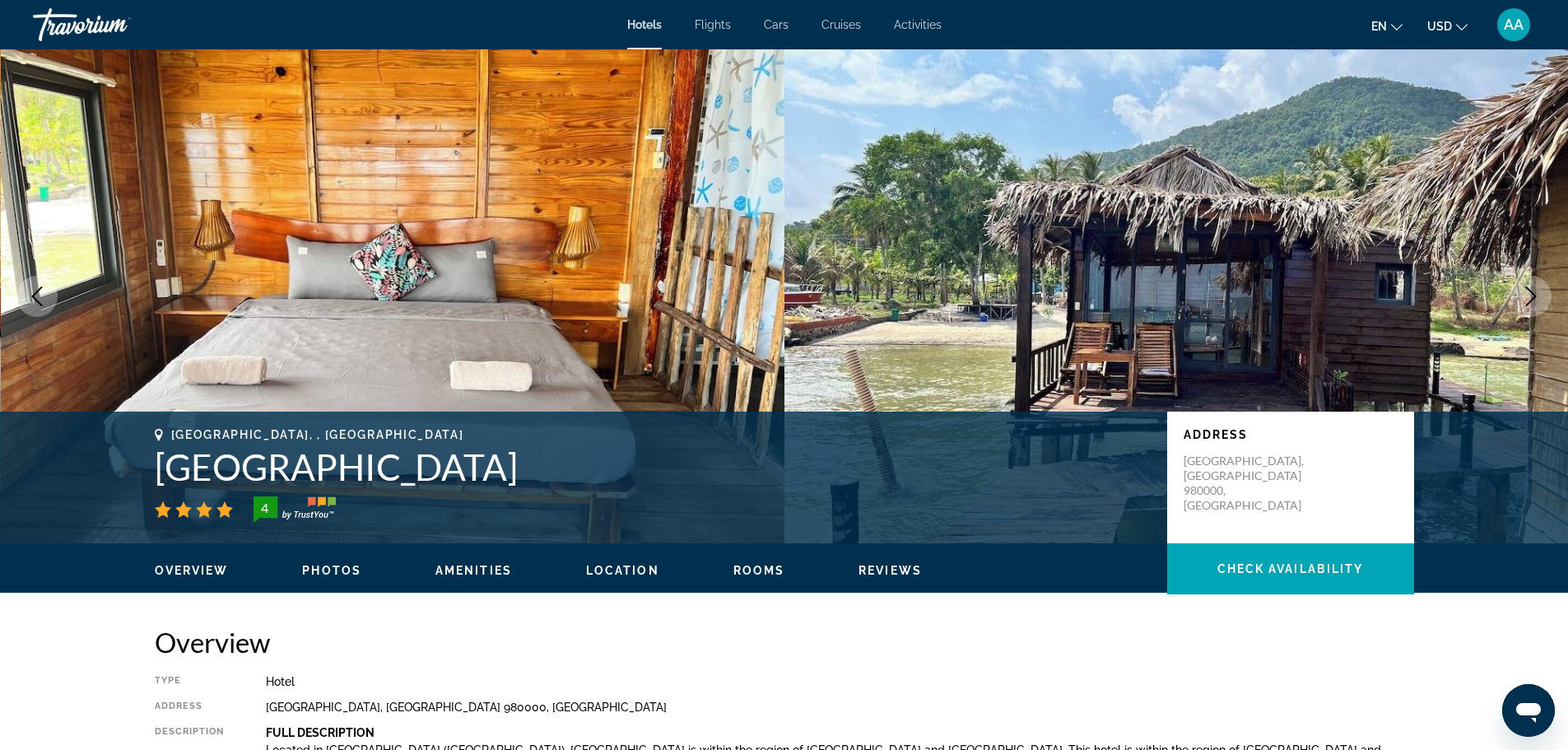
click at [1519, 293] on button "Next image" at bounding box center [1531, 296] width 42 height 42
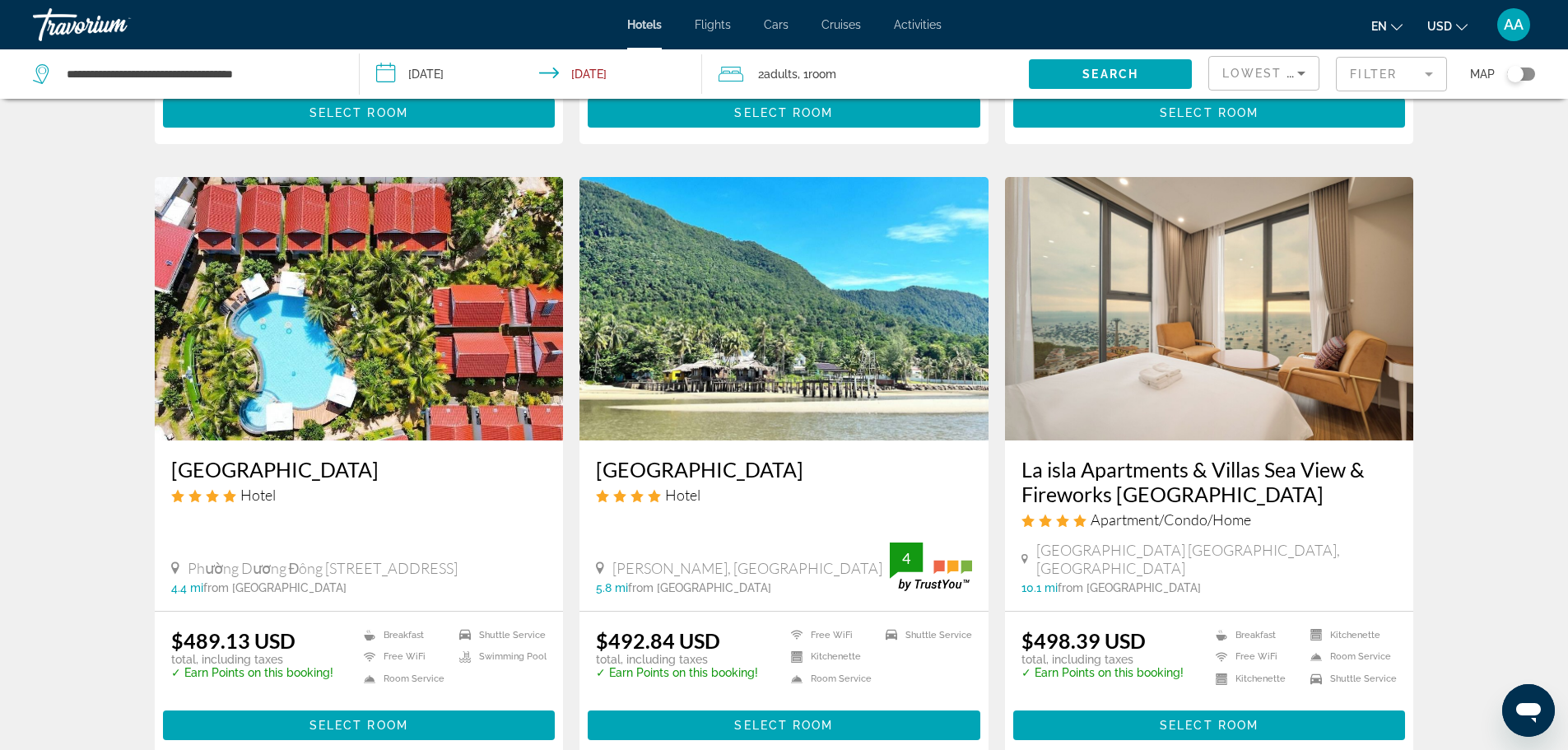
scroll to position [1892, 0]
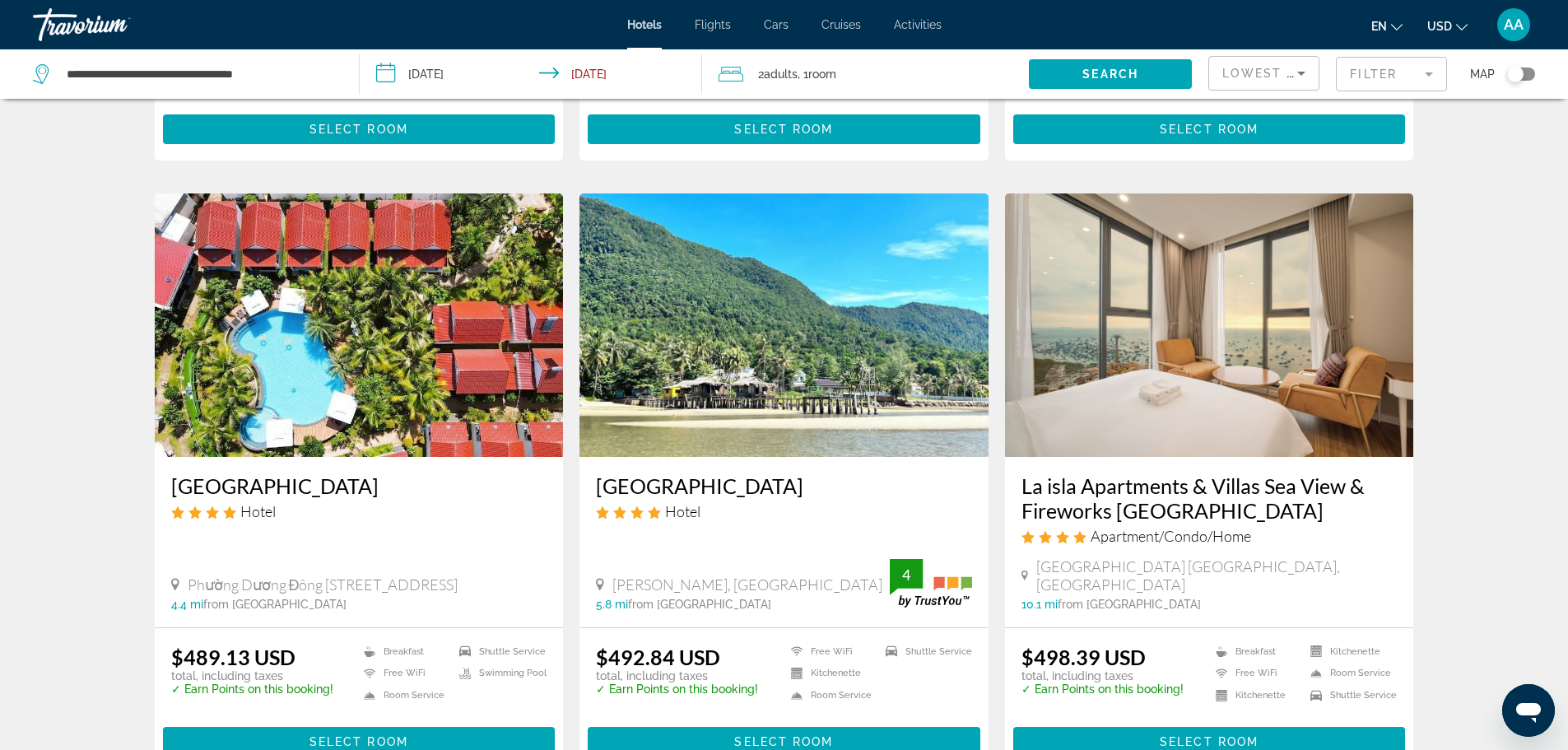
click at [1119, 474] on h3 "La isla Apartments & Villas Sea View & Fireworks [GEOGRAPHIC_DATA]" at bounding box center [1209, 498] width 376 height 49
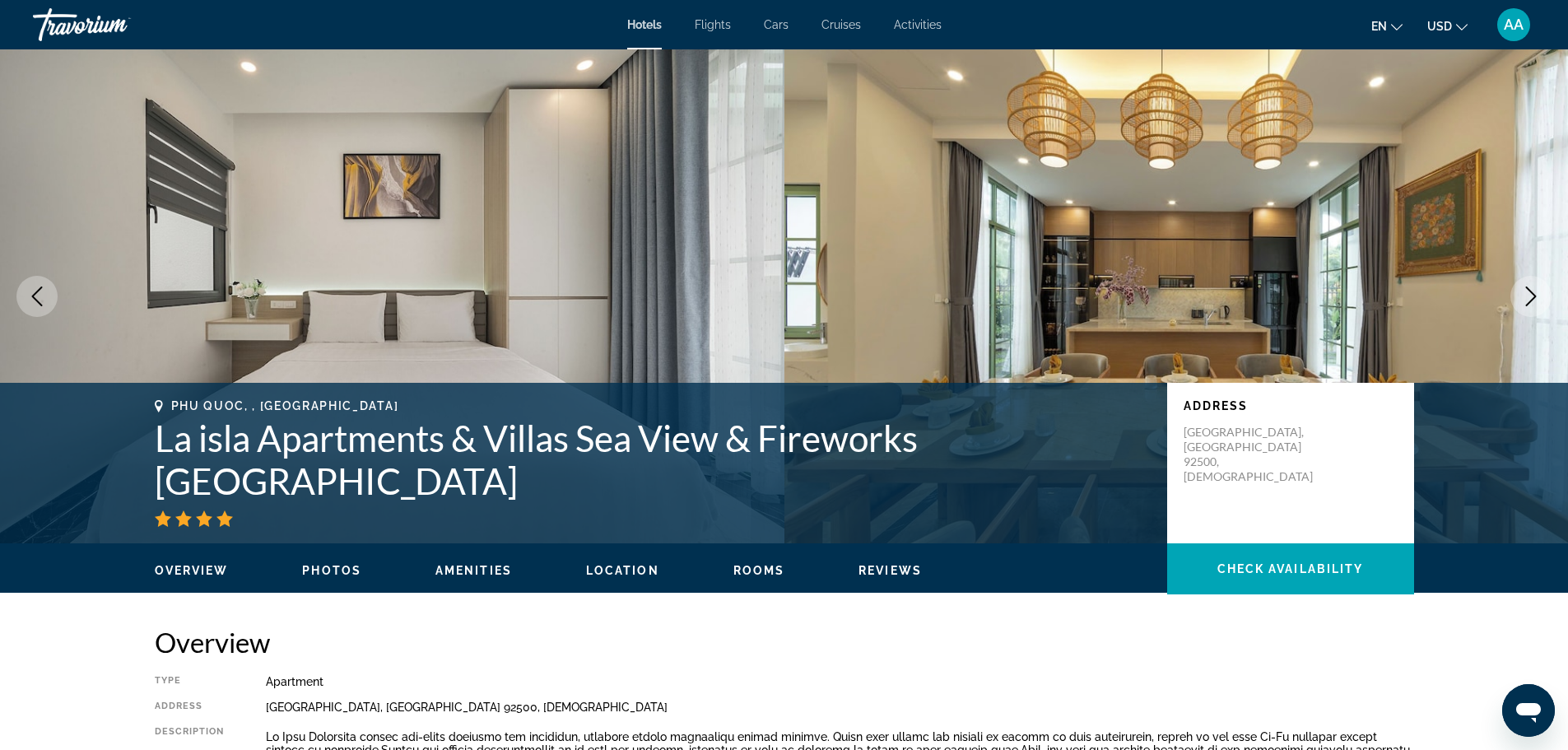
click at [1527, 297] on icon "Next image" at bounding box center [1530, 296] width 20 height 20
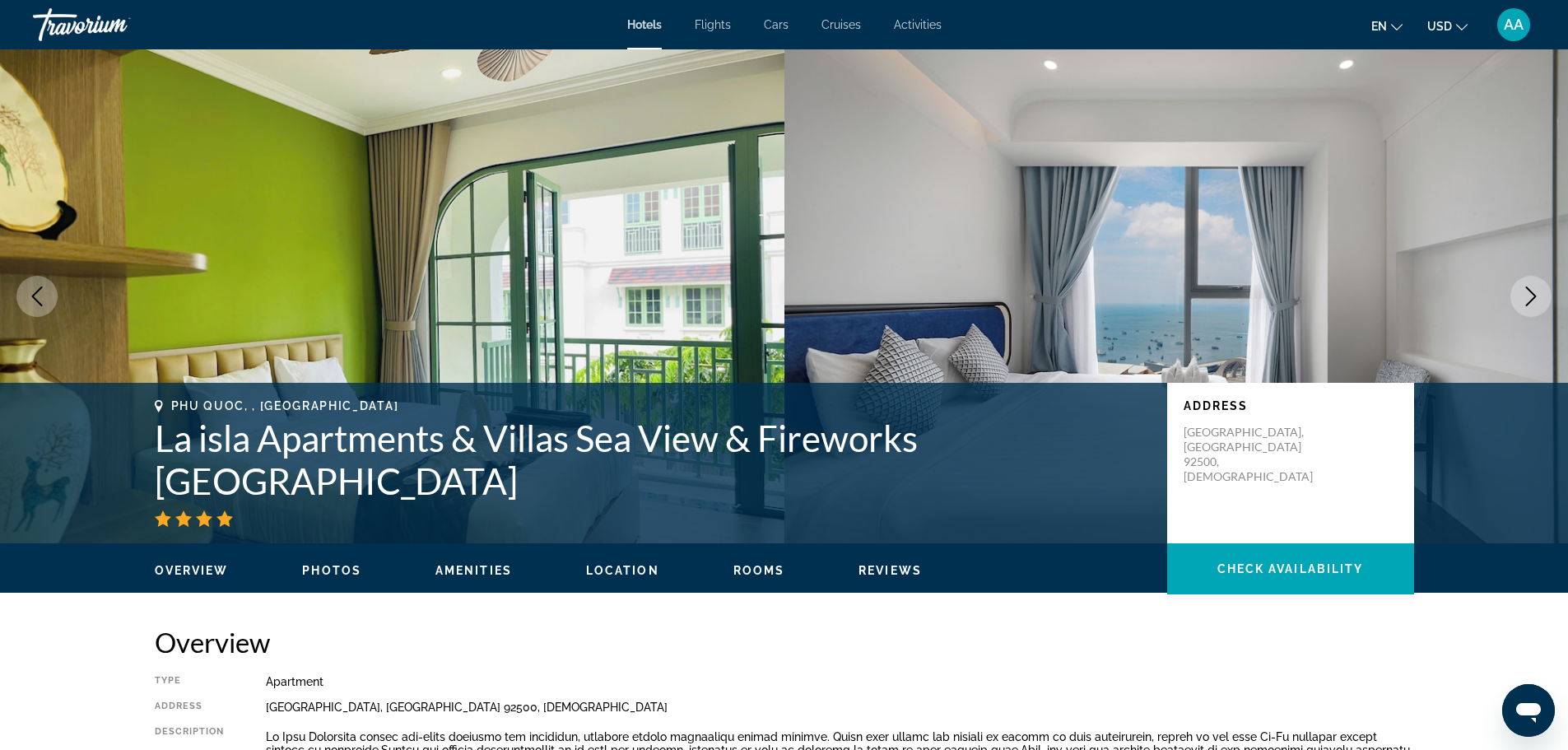
click at [1527, 297] on icon "Next image" at bounding box center [1530, 296] width 20 height 20
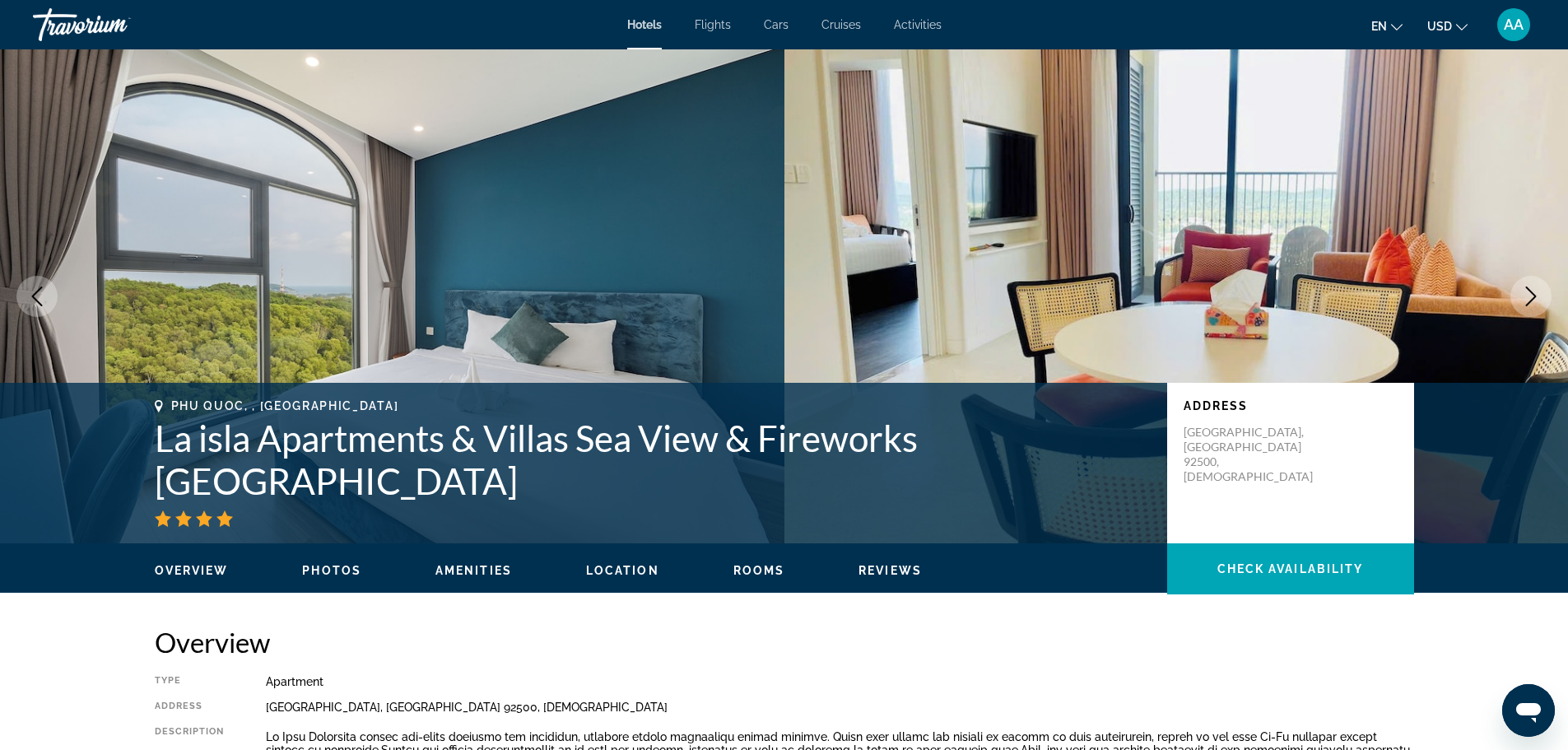
click at [1532, 291] on icon "Next image" at bounding box center [1530, 296] width 20 height 20
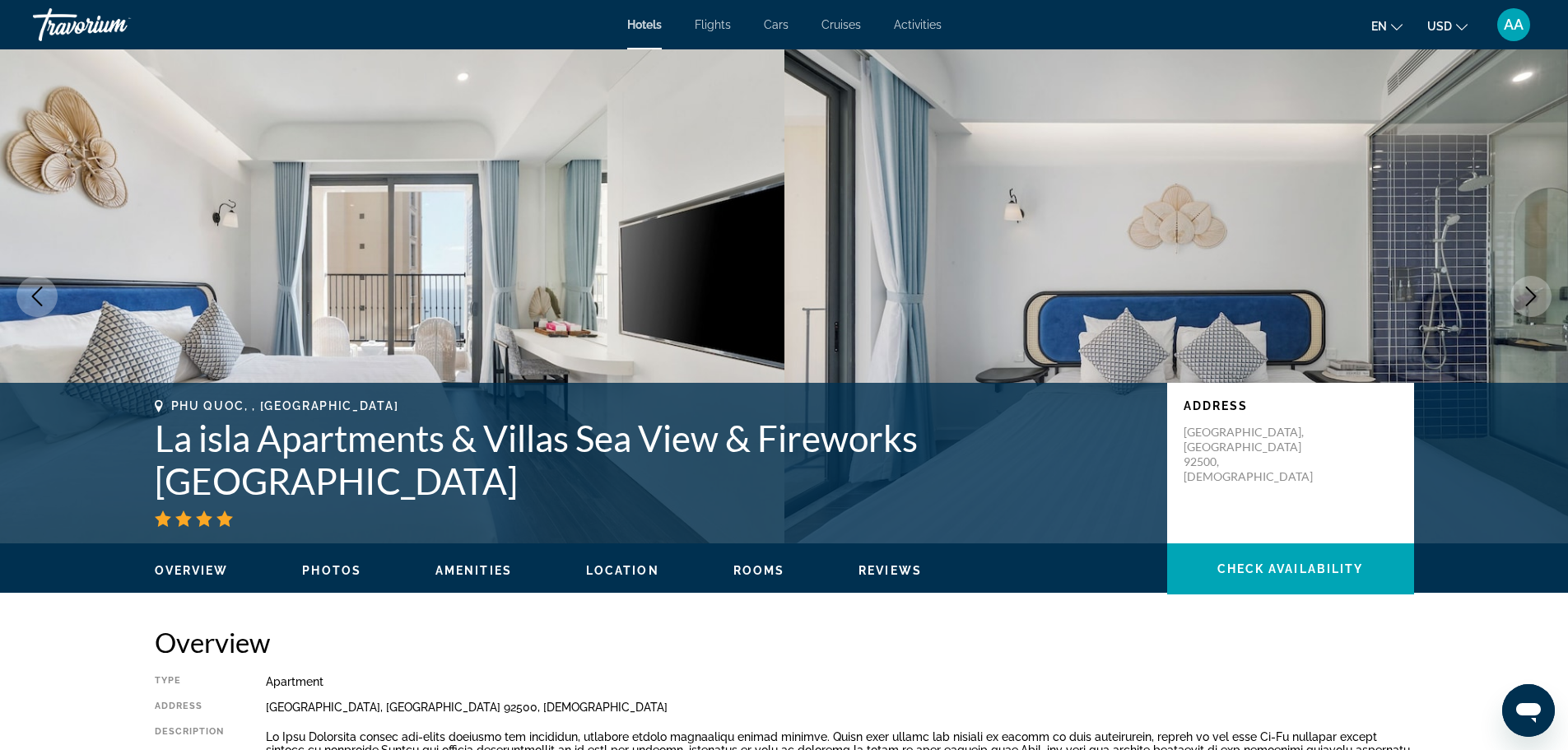
click at [34, 284] on button "Previous image" at bounding box center [37, 296] width 42 height 42
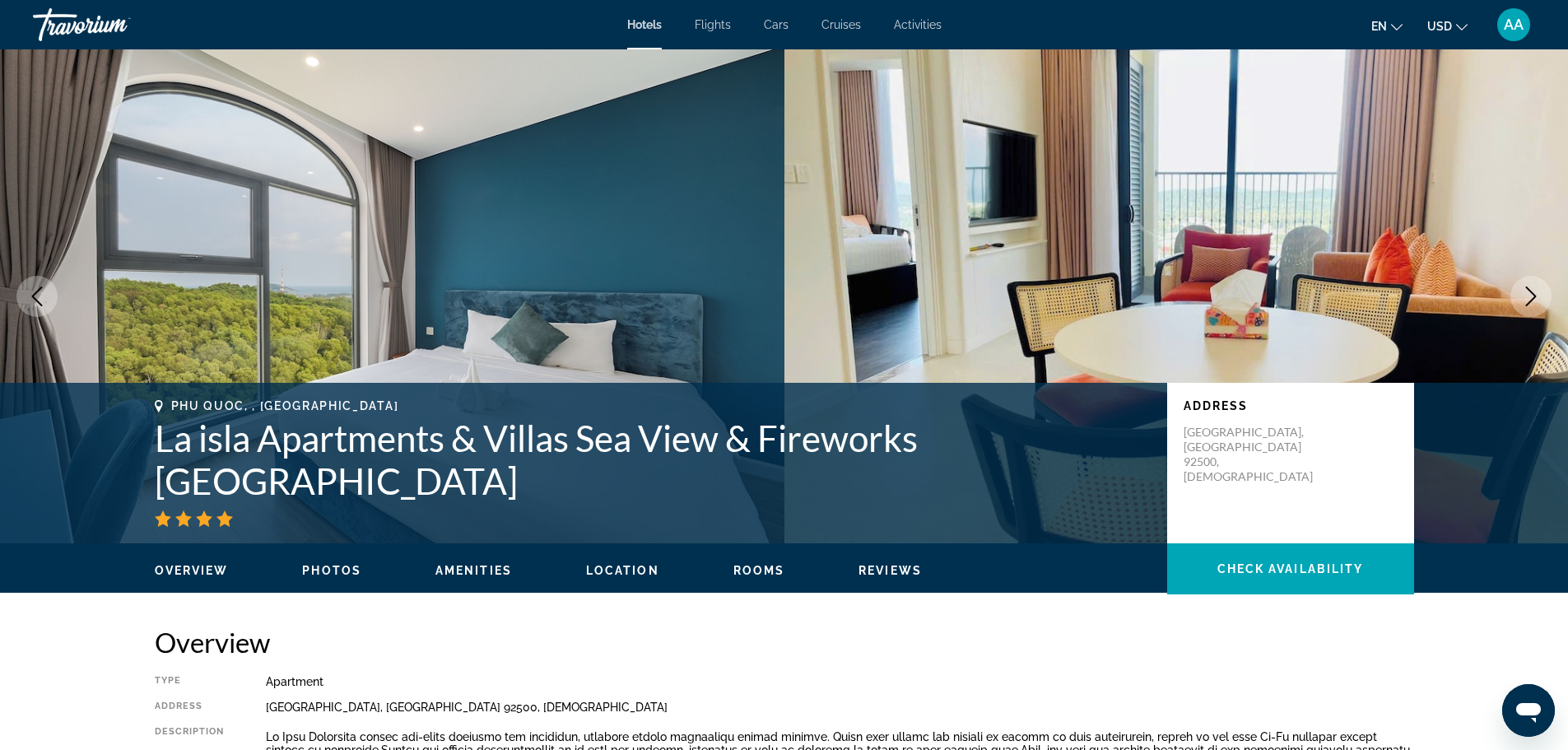
click at [34, 284] on button "Previous image" at bounding box center [37, 296] width 42 height 42
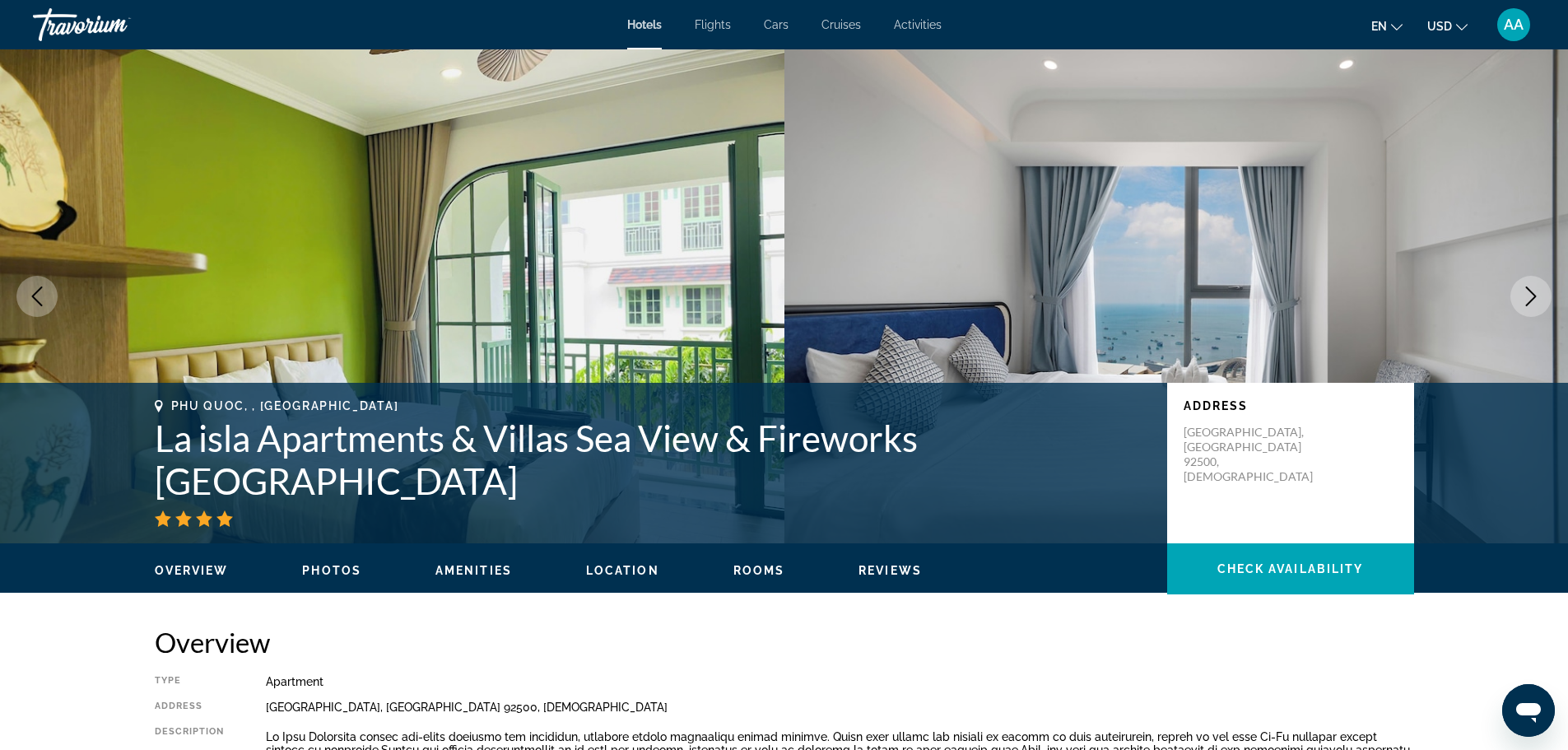
click at [34, 284] on button "Previous image" at bounding box center [37, 296] width 42 height 42
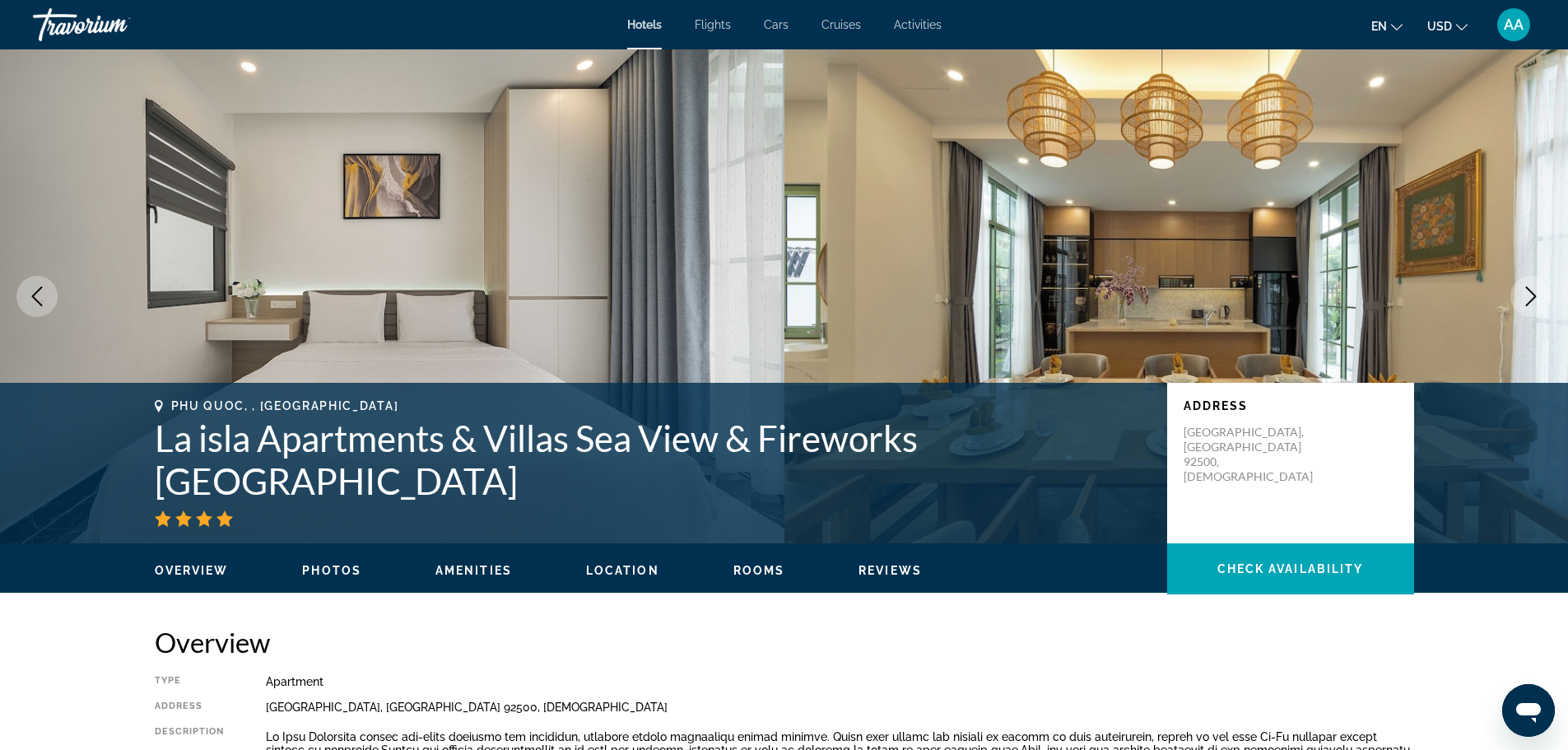
click at [1537, 301] on icon "Next image" at bounding box center [1530, 296] width 20 height 20
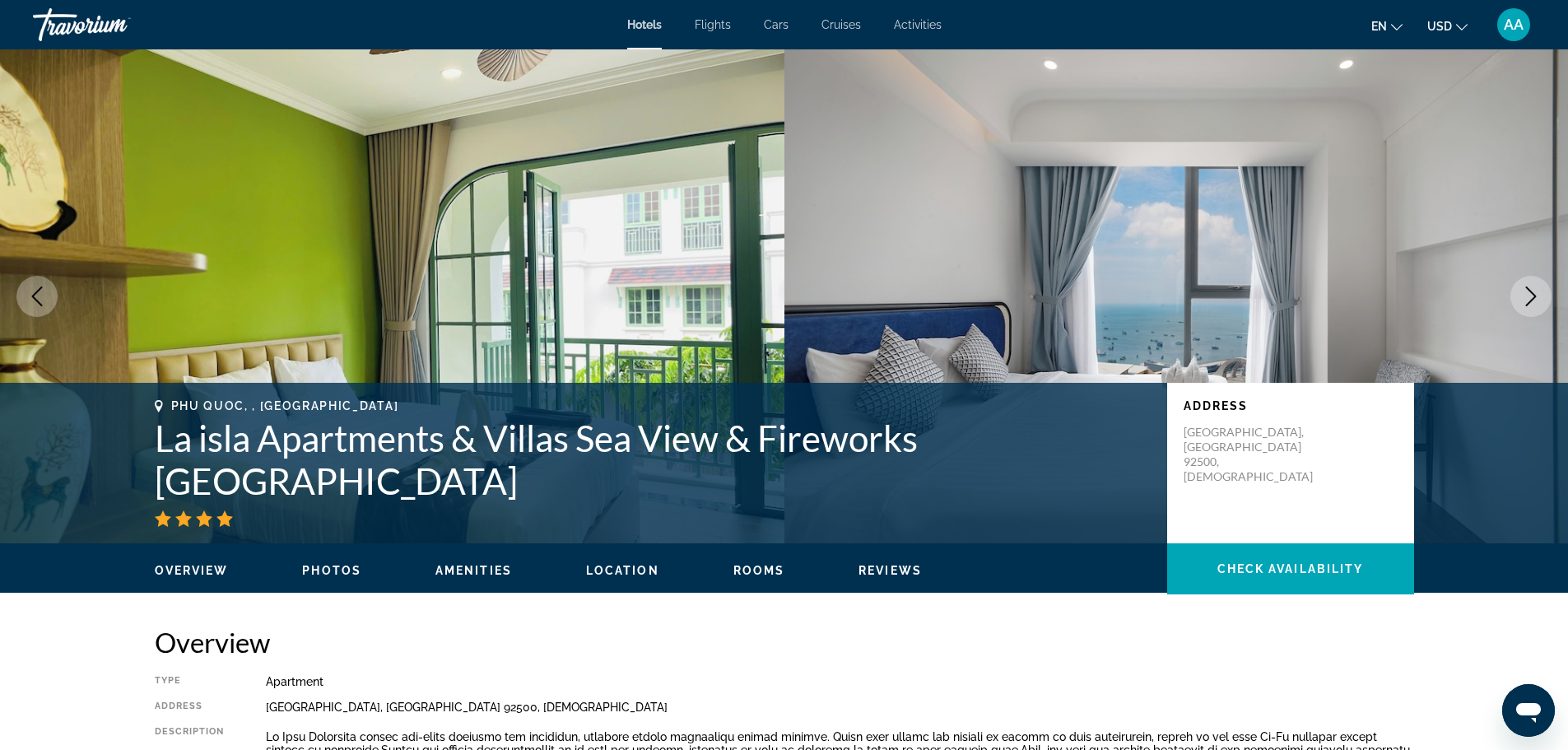
click at [1536, 301] on icon "Next image" at bounding box center [1530, 296] width 20 height 20
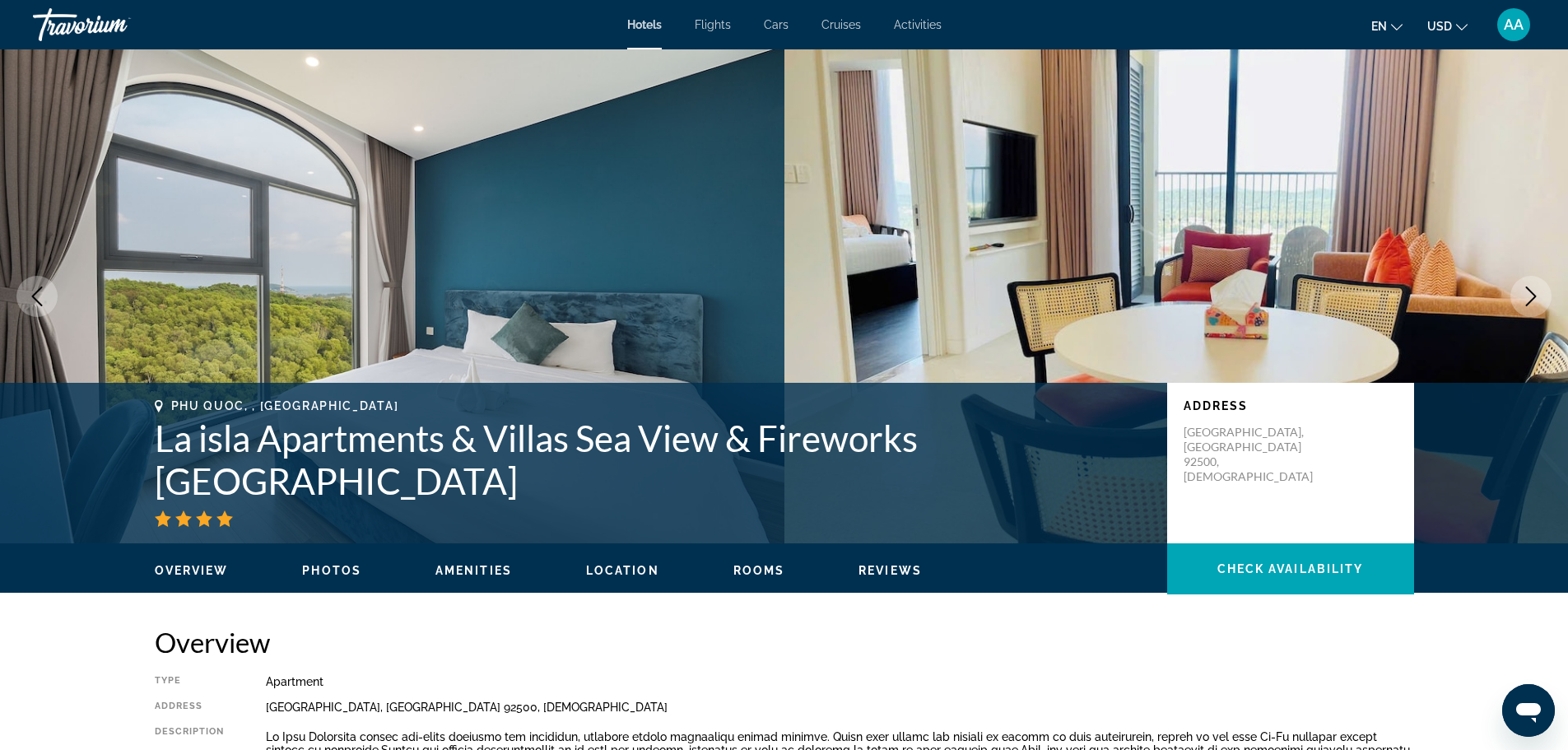
click at [1536, 301] on icon "Next image" at bounding box center [1530, 296] width 20 height 20
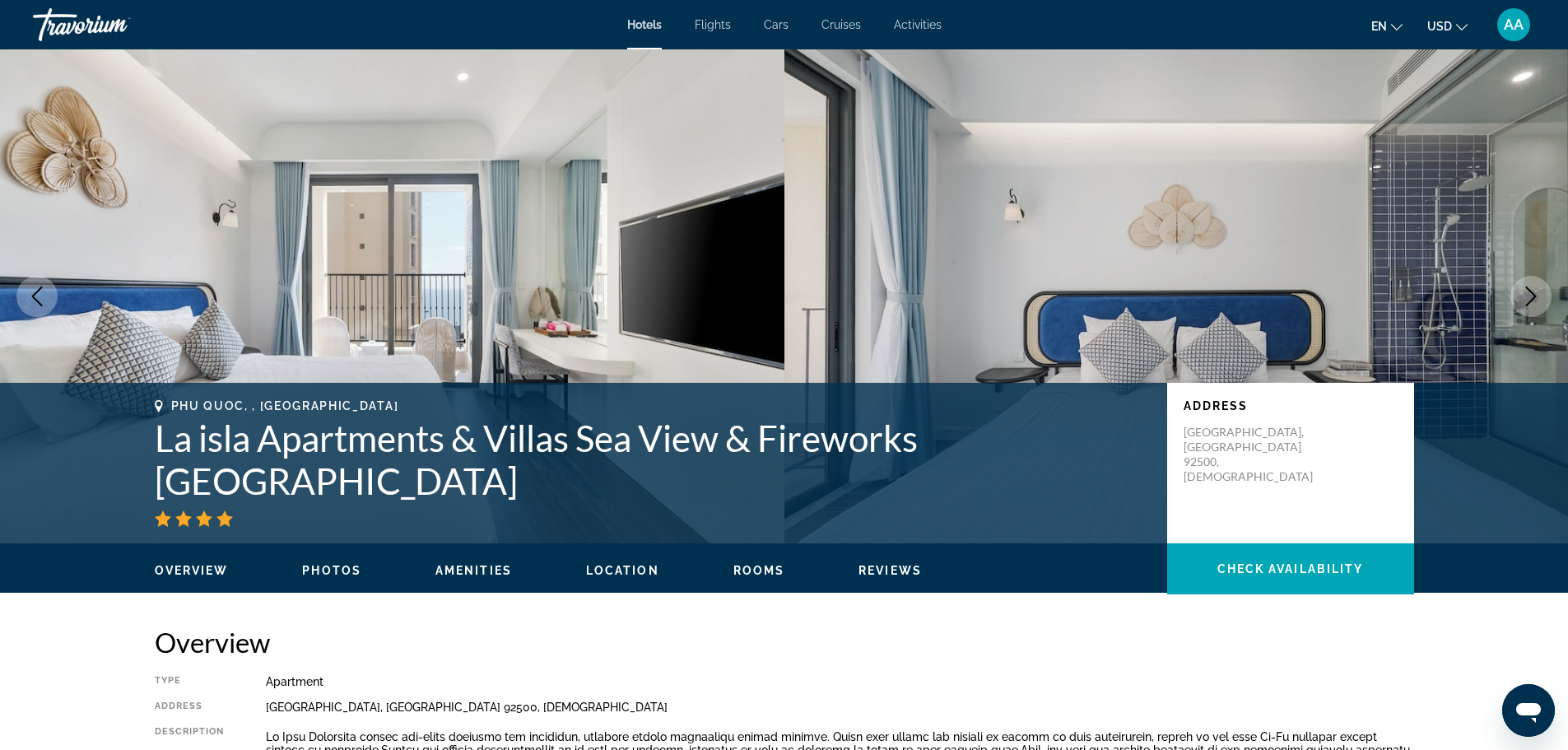
click at [1536, 301] on icon "Next image" at bounding box center [1530, 296] width 20 height 20
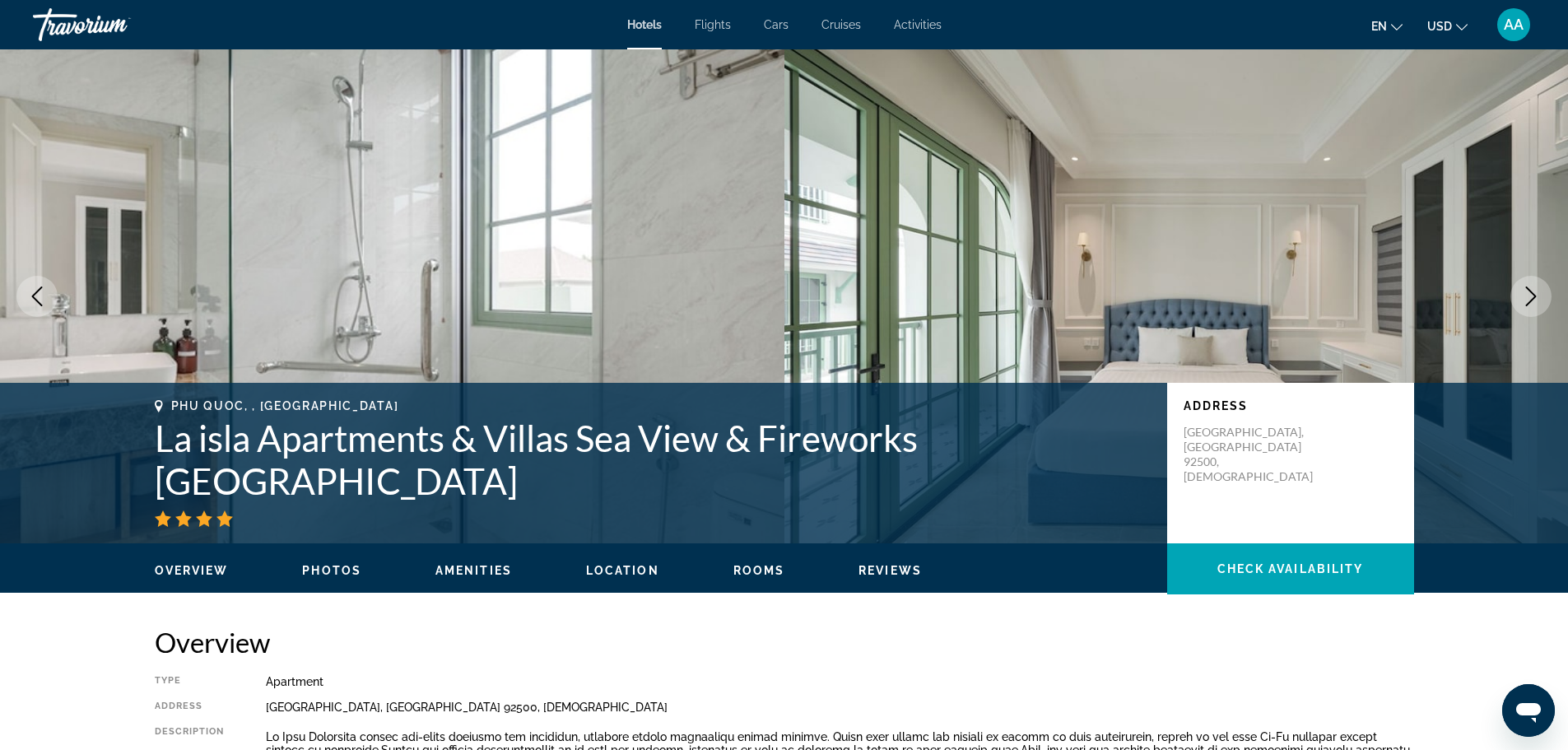
click at [1536, 301] on icon "Next image" at bounding box center [1530, 296] width 20 height 20
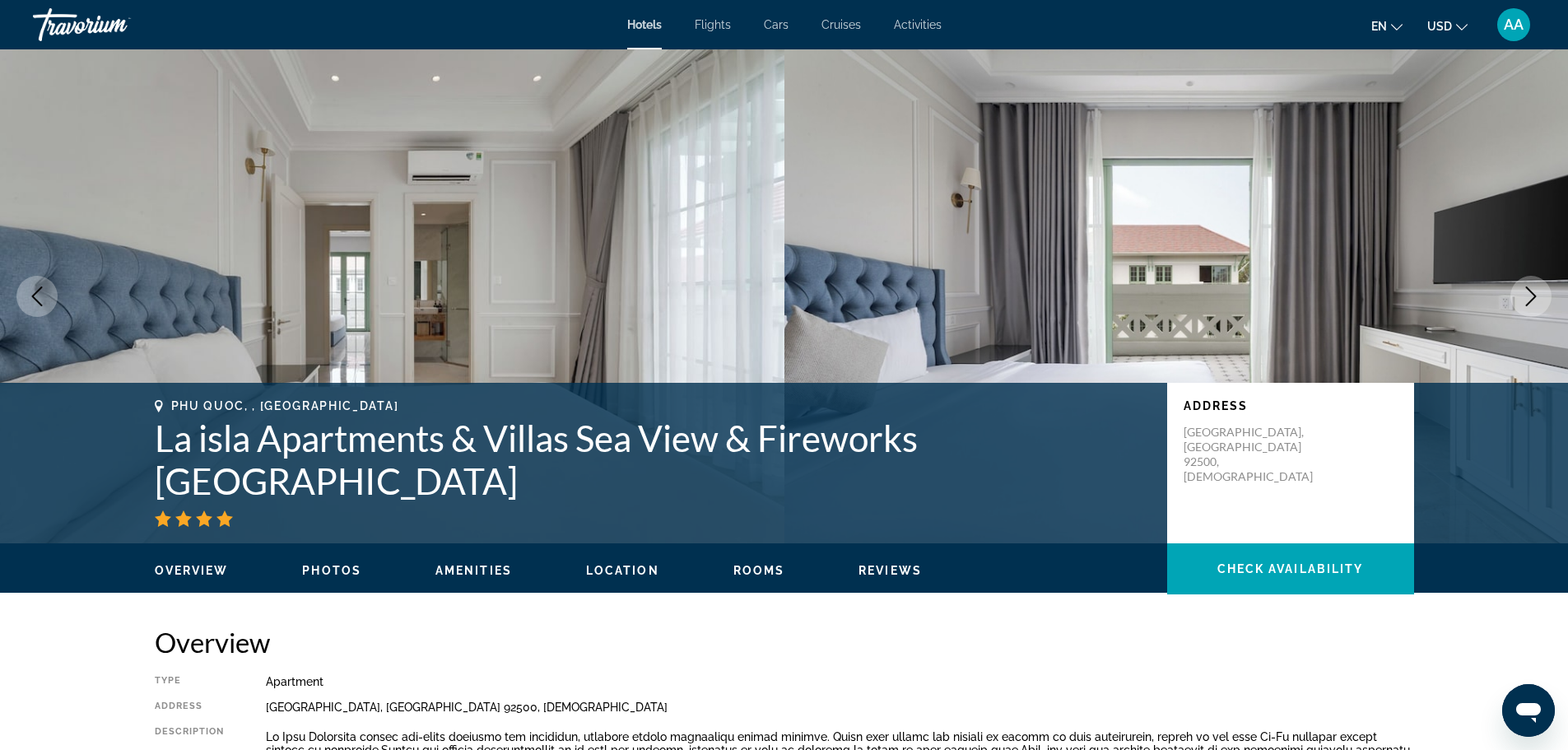
click at [1536, 301] on icon "Next image" at bounding box center [1530, 296] width 20 height 20
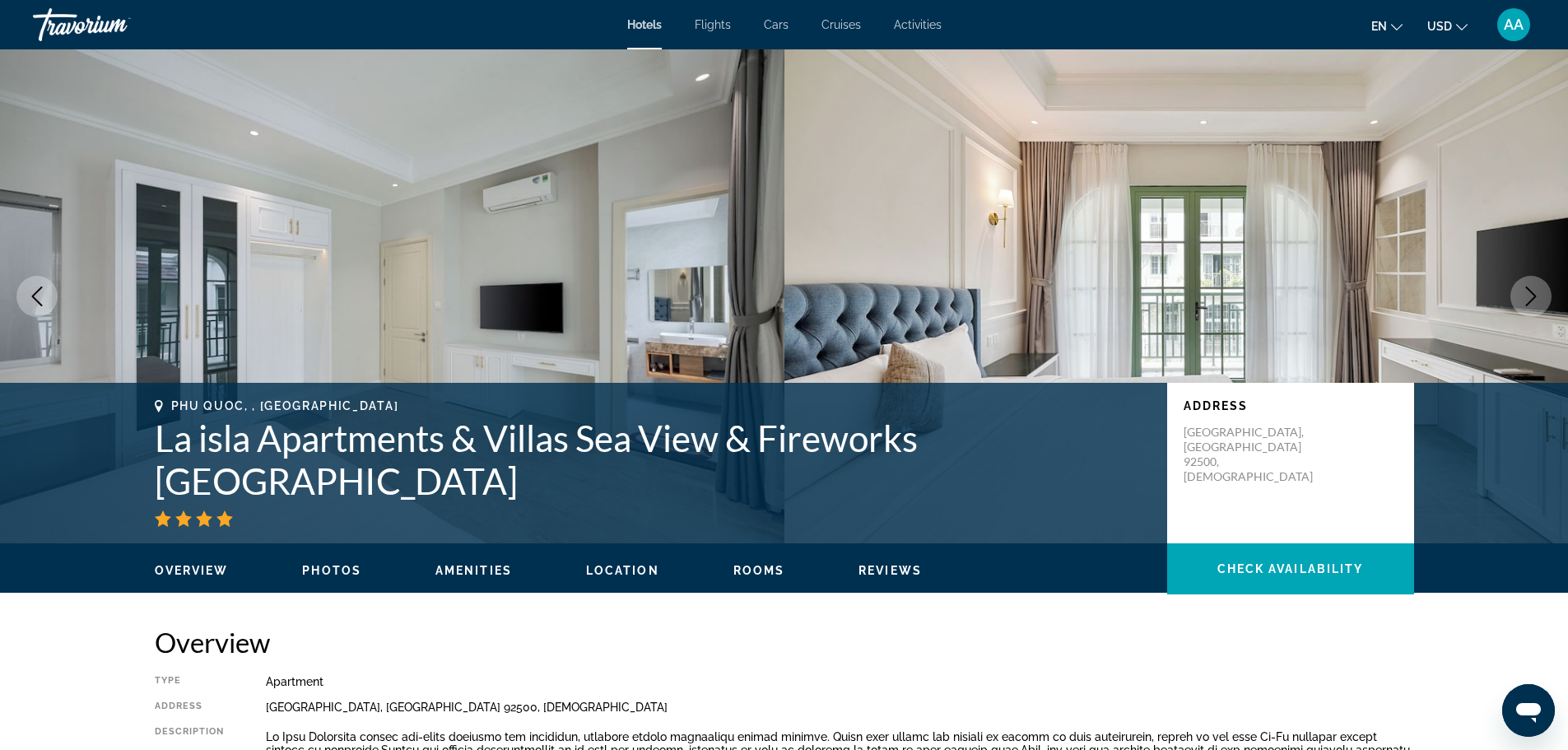
click at [1536, 301] on icon "Next image" at bounding box center [1530, 296] width 20 height 20
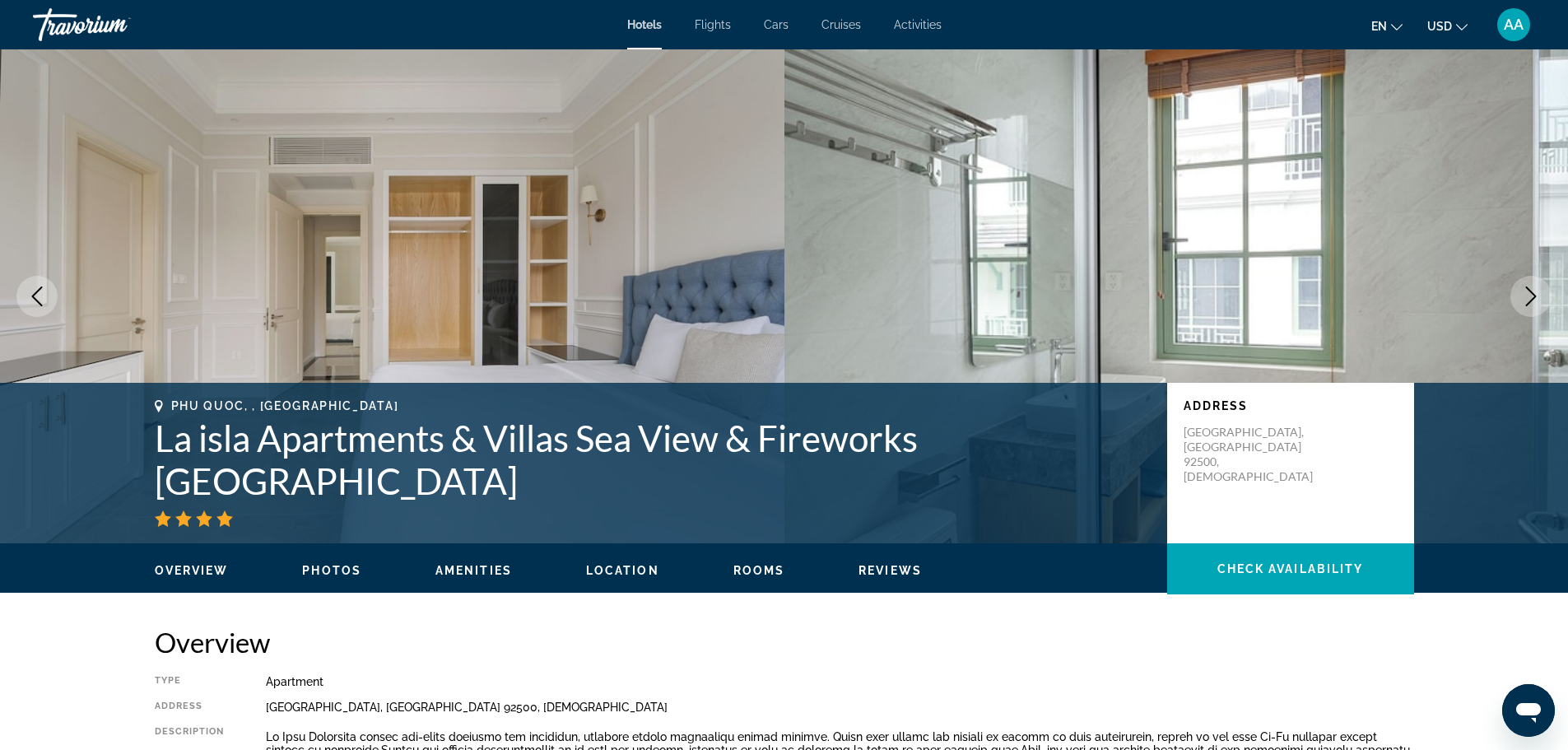
click at [1536, 301] on icon "Next image" at bounding box center [1530, 296] width 20 height 20
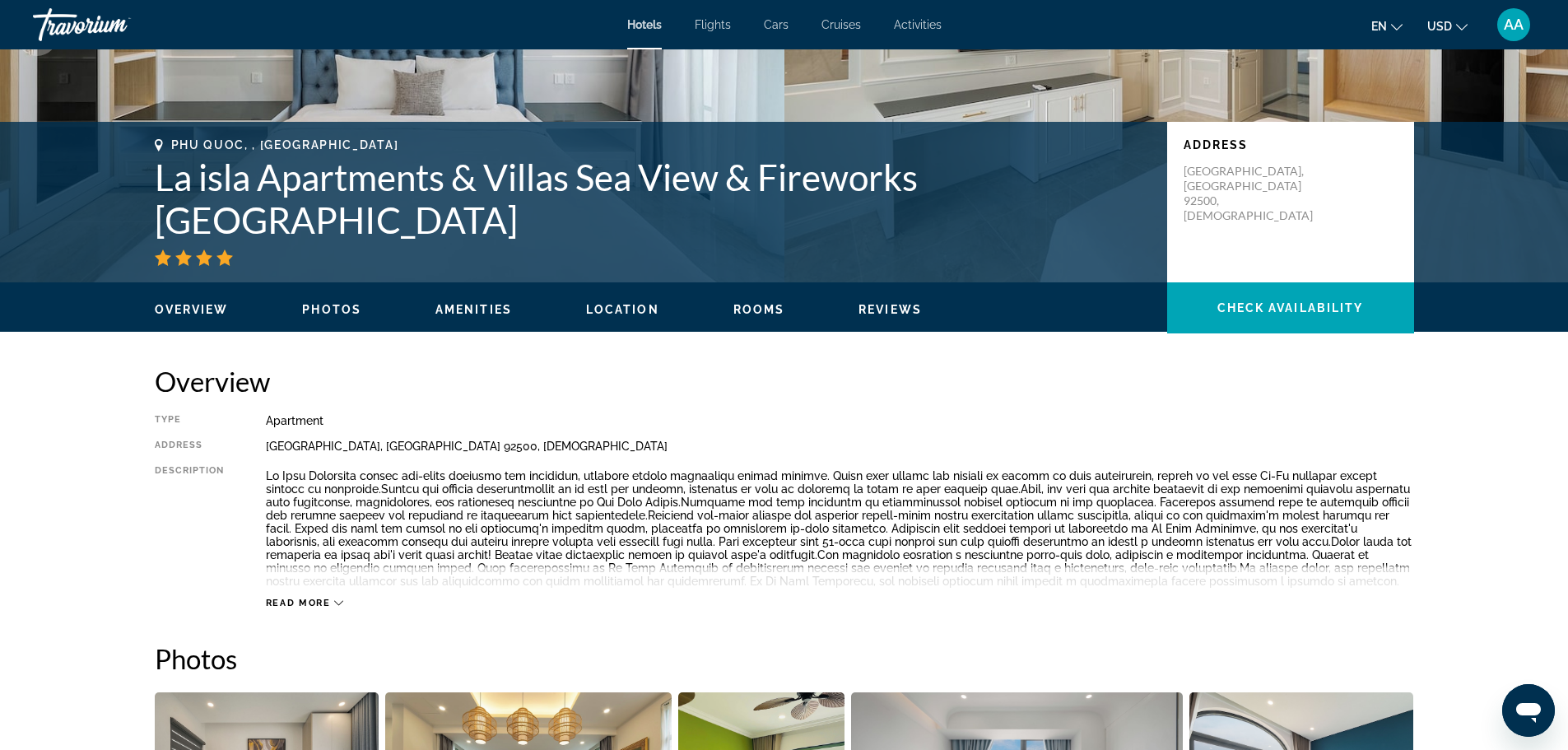
scroll to position [247, 0]
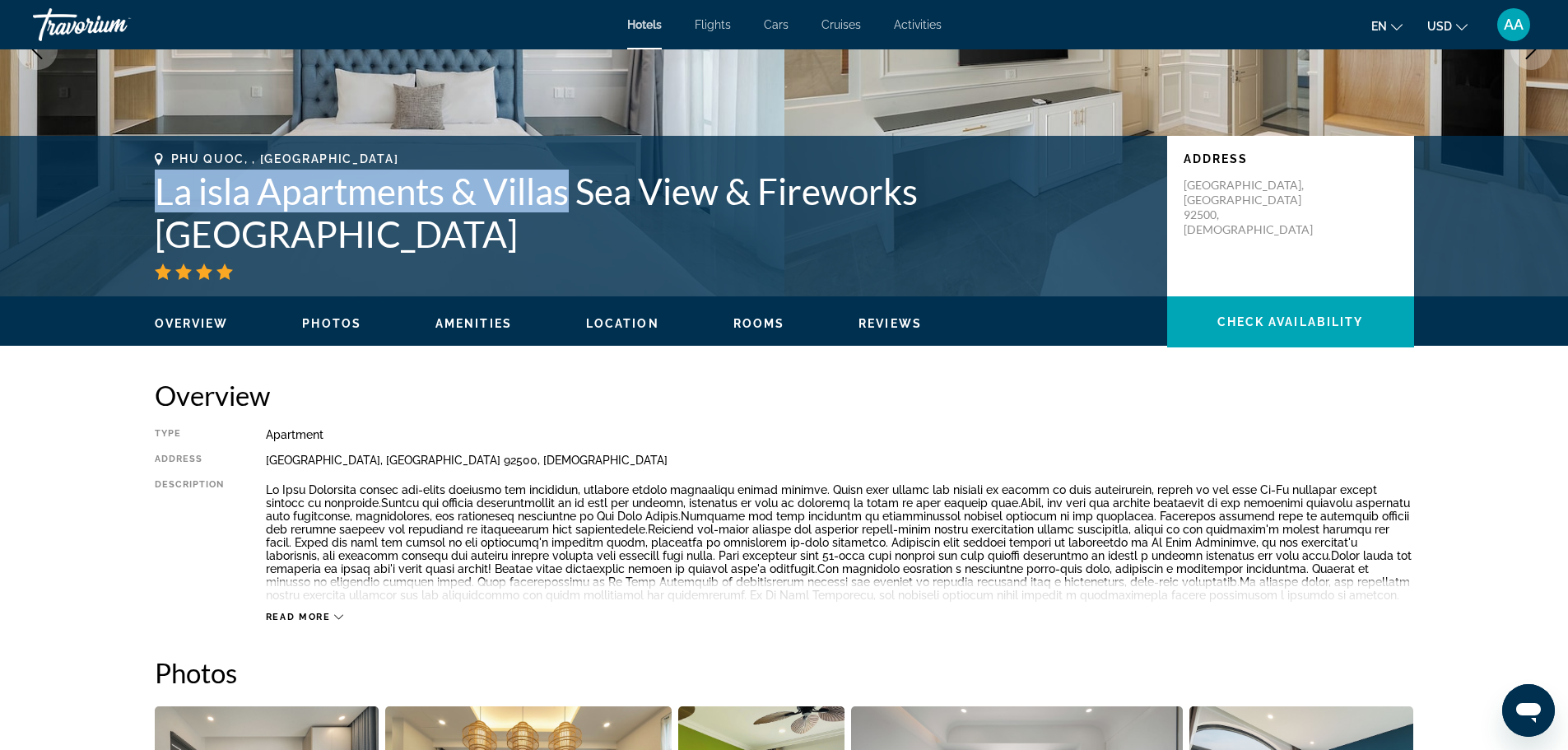
drag, startPoint x: 152, startPoint y: 217, endPoint x: 572, endPoint y: 224, distance: 420.1
click at [572, 224] on div "[GEOGRAPHIC_DATA], , [GEOGRAPHIC_DATA] La isla Apartments & Villas Sea View & F…" at bounding box center [784, 215] width 1325 height 127
copy h1 "La isla Apartments & Villas"
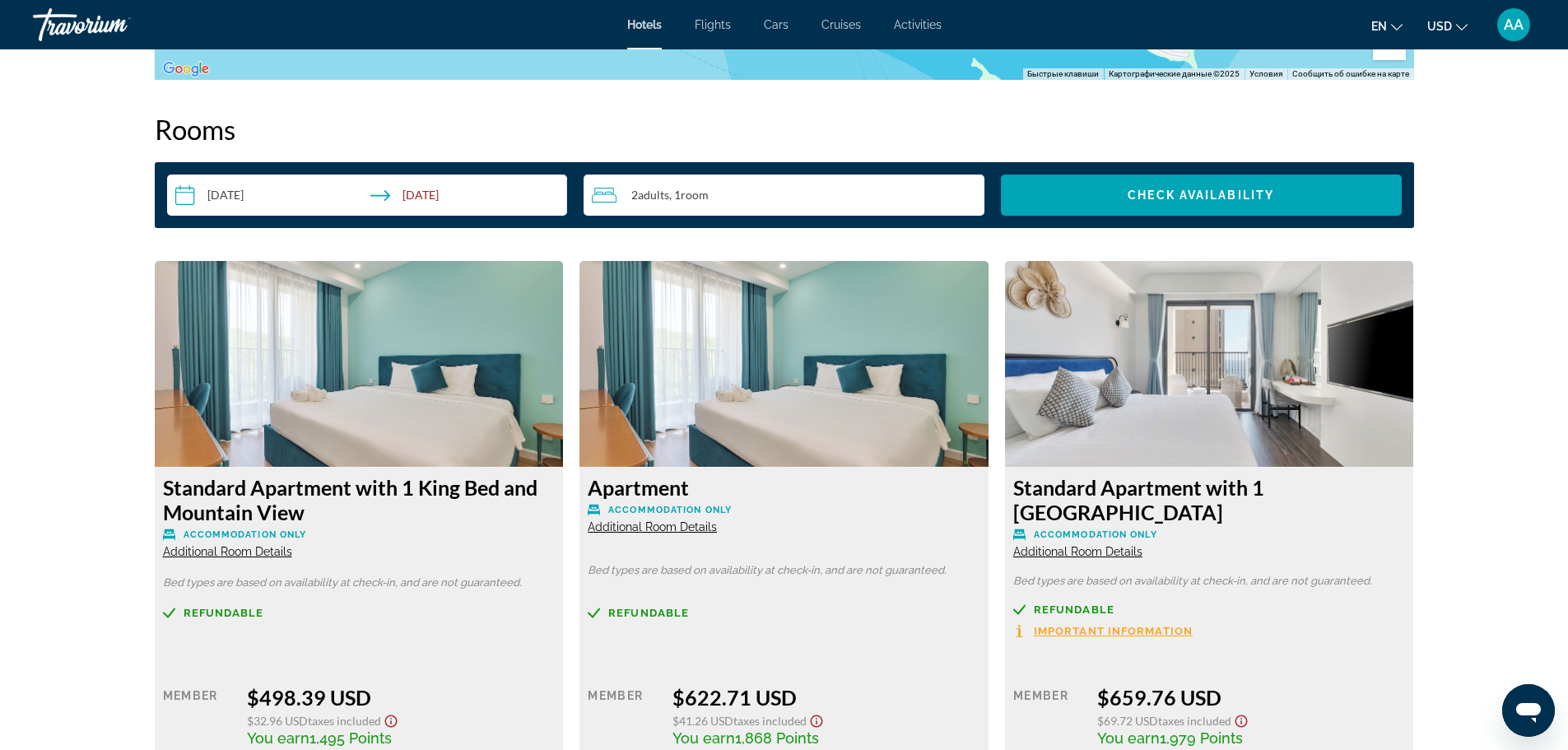
scroll to position [2058, 0]
